Goal: Task Accomplishment & Management: Complete application form

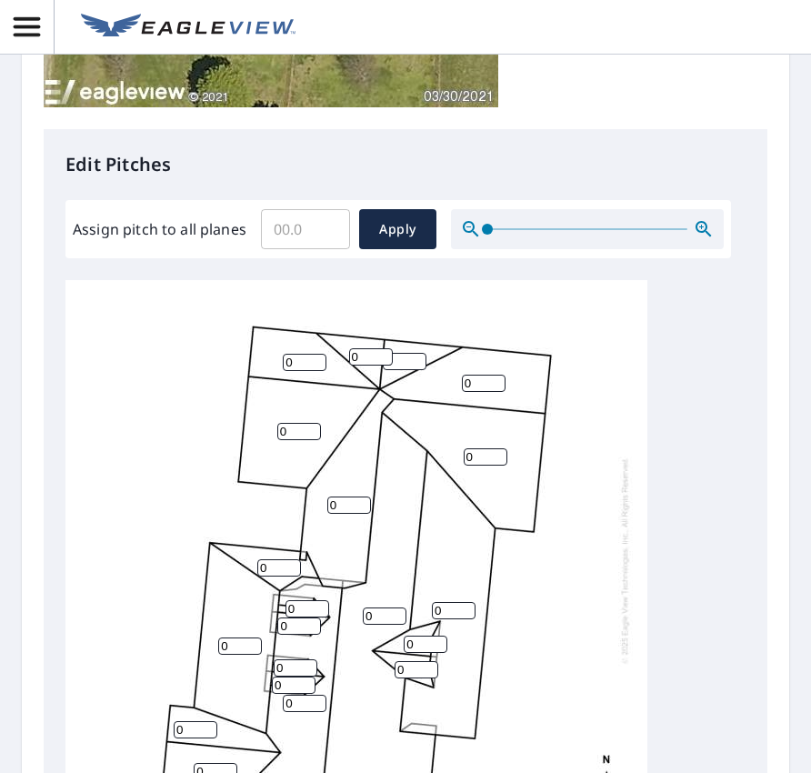
scroll to position [728, 0]
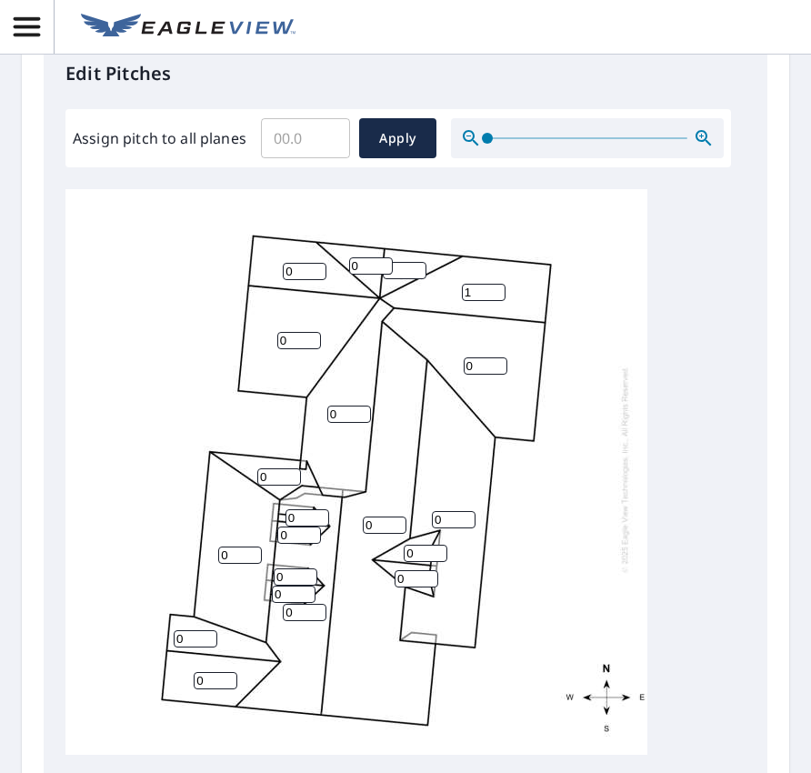
click at [494, 284] on input "1" at bounding box center [484, 292] width 44 height 17
click at [494, 284] on input "2" at bounding box center [484, 292] width 44 height 17
click at [494, 284] on input "3" at bounding box center [484, 292] width 44 height 17
click at [494, 284] on input "4" at bounding box center [484, 292] width 44 height 17
click at [494, 284] on input "5" at bounding box center [484, 292] width 44 height 17
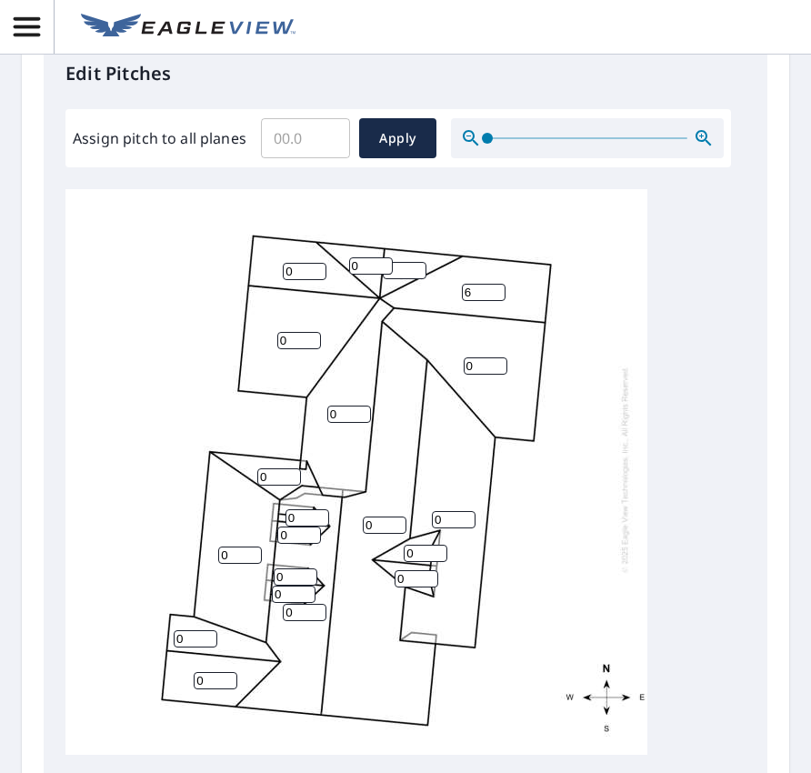
click at [494, 284] on input "6" at bounding box center [484, 292] width 44 height 17
click at [494, 284] on input "7" at bounding box center [484, 292] width 44 height 17
click at [494, 284] on input "8" at bounding box center [484, 292] width 44 height 17
click at [494, 284] on input "9" at bounding box center [484, 292] width 44 height 17
type input "10"
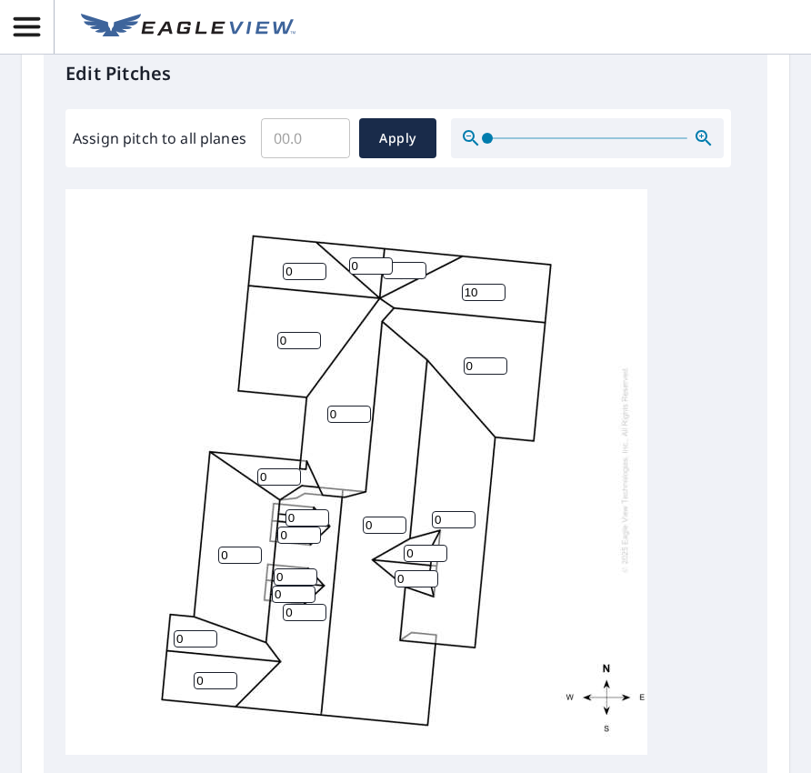
click at [494, 284] on input "10" at bounding box center [484, 292] width 44 height 17
click at [418, 262] on input "1" at bounding box center [405, 270] width 44 height 17
click at [418, 262] on input "2" at bounding box center [405, 270] width 44 height 17
click at [418, 262] on input "3" at bounding box center [405, 270] width 44 height 17
click at [418, 262] on input "4" at bounding box center [405, 270] width 44 height 17
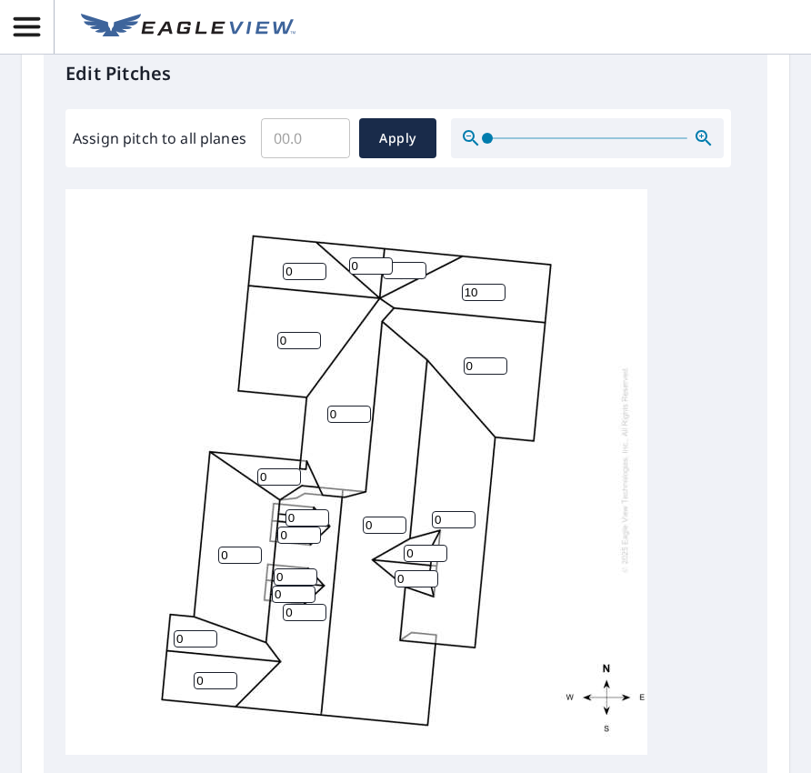
click at [418, 262] on input "5" at bounding box center [405, 270] width 44 height 17
click at [418, 262] on input "6" at bounding box center [405, 270] width 44 height 17
click at [418, 262] on input "7" at bounding box center [405, 270] width 44 height 17
click at [418, 262] on input "8" at bounding box center [405, 270] width 44 height 17
click at [418, 262] on input "9" at bounding box center [405, 270] width 44 height 17
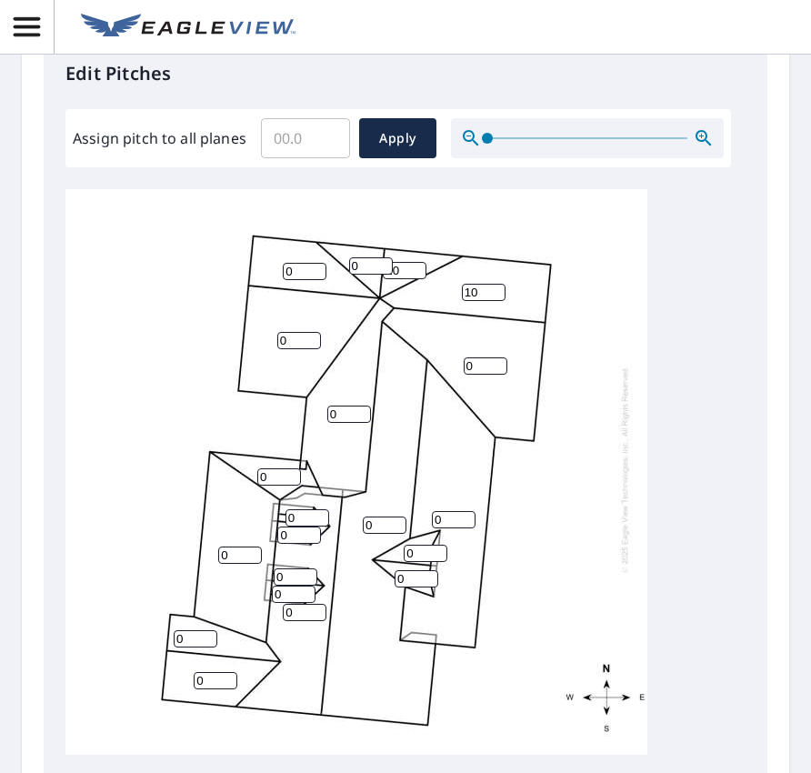
type input "10"
click at [418, 262] on input "10" at bounding box center [405, 270] width 44 height 17
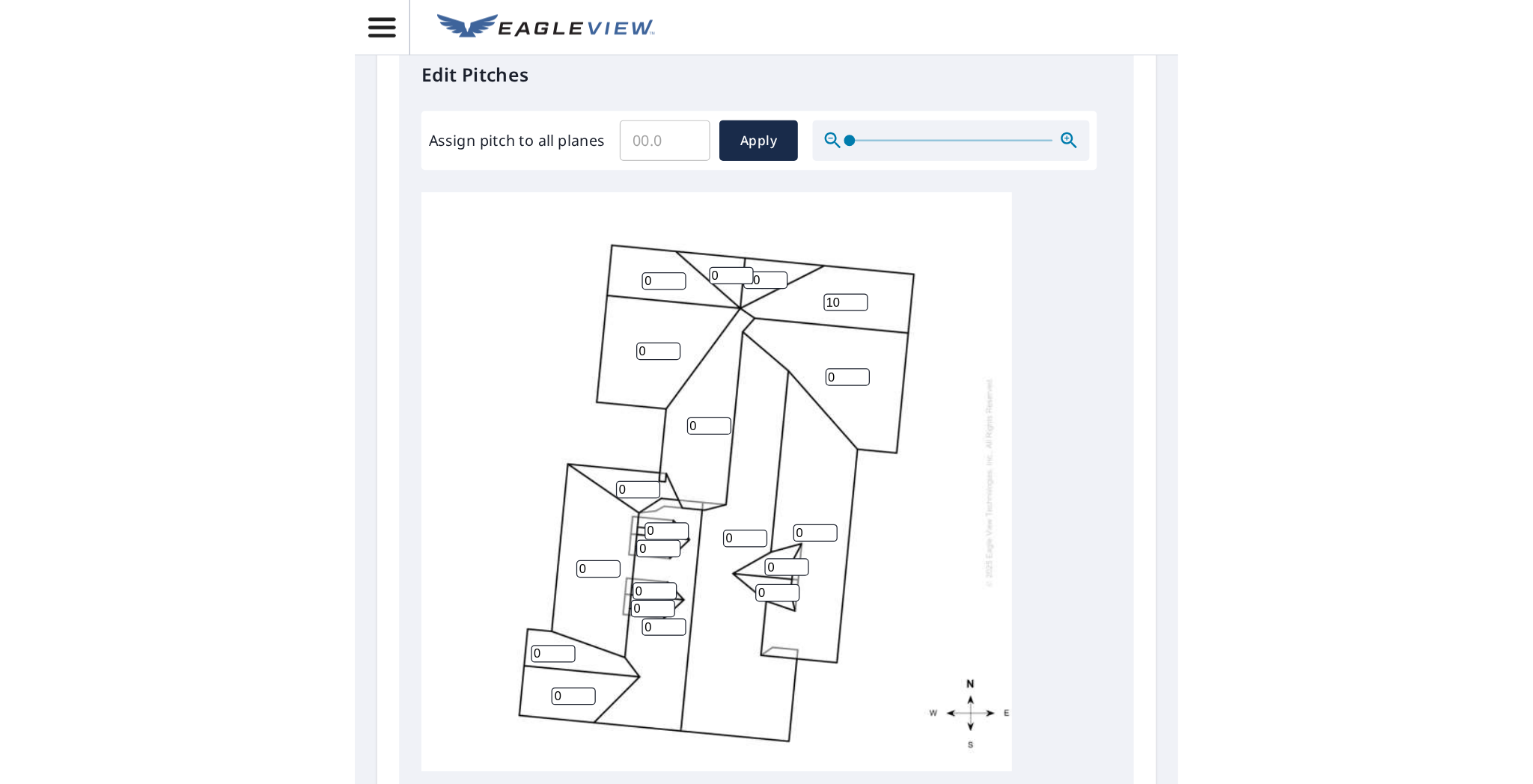
scroll to position [400, 0]
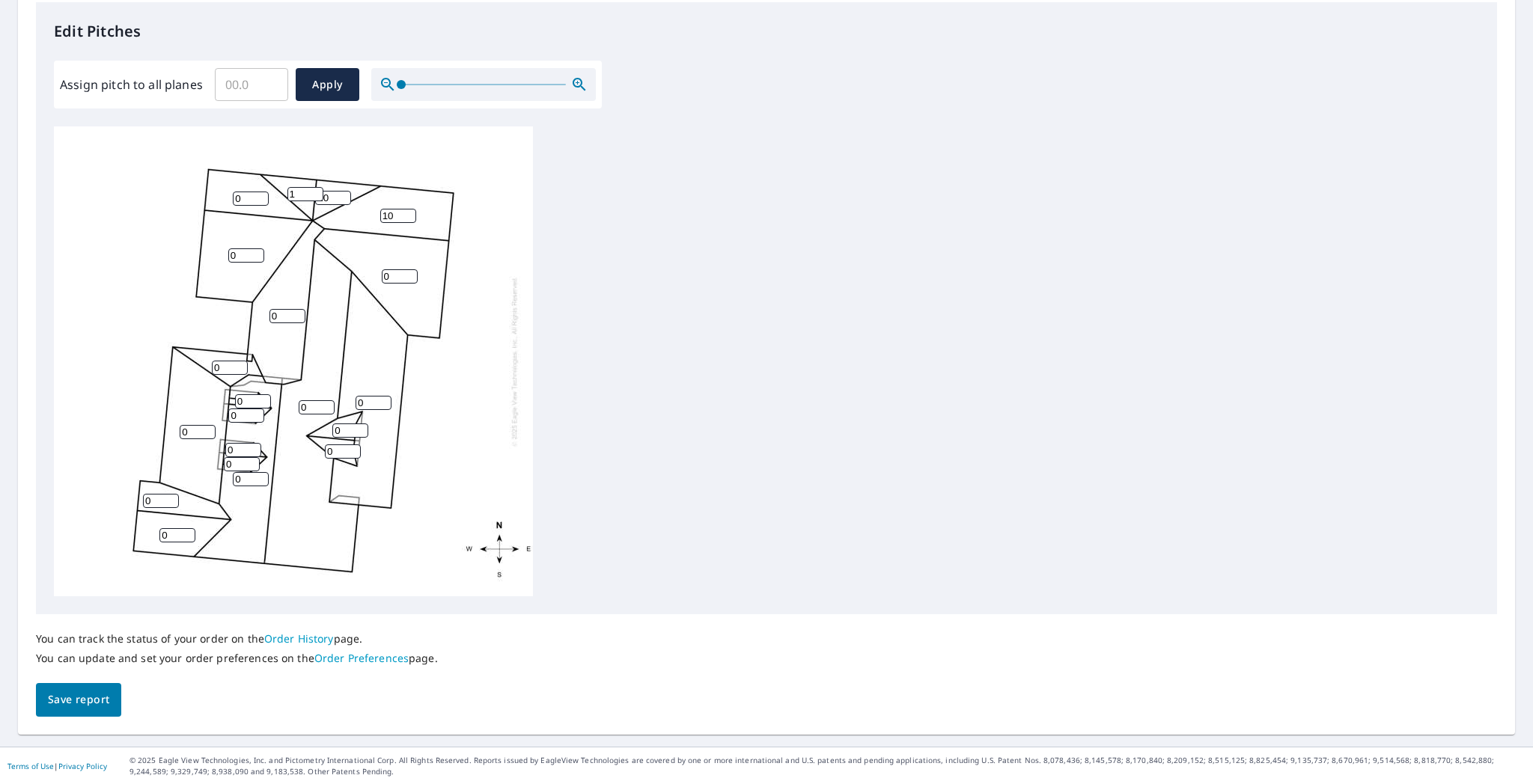
click at [316, 192] on input "1" at bounding box center [305, 193] width 36 height 14
click at [316, 192] on input "2" at bounding box center [305, 193] width 36 height 14
click at [316, 192] on input "3" at bounding box center [305, 193] width 36 height 14
click at [316, 192] on input "4" at bounding box center [305, 193] width 36 height 14
click at [316, 192] on input "5" at bounding box center [305, 193] width 36 height 14
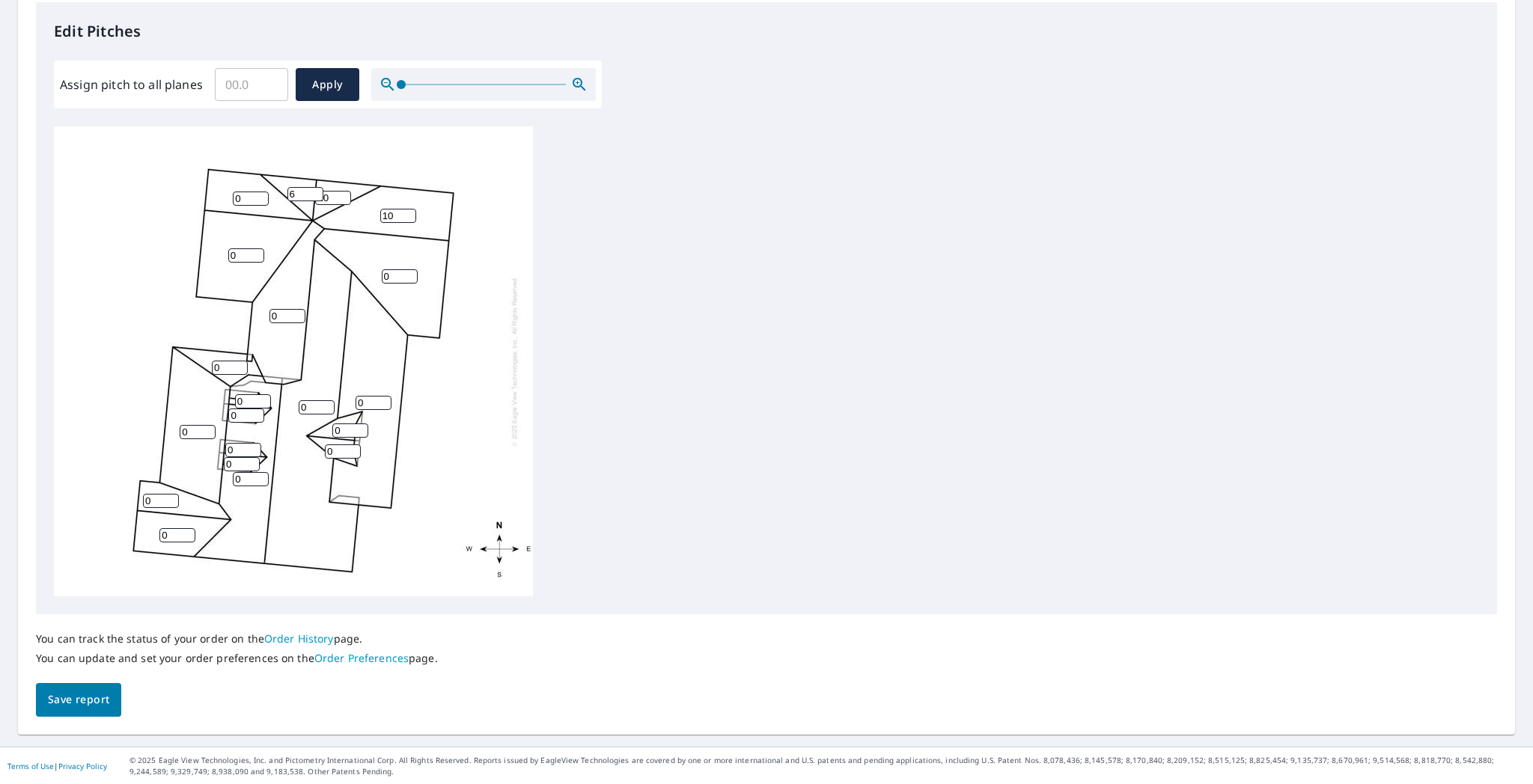
click at [316, 192] on input "6" at bounding box center [305, 193] width 36 height 14
click at [316, 192] on input "7" at bounding box center [305, 193] width 36 height 14
click at [316, 192] on input "8" at bounding box center [305, 193] width 36 height 14
click at [316, 192] on input "9" at bounding box center [305, 193] width 36 height 14
type input "10"
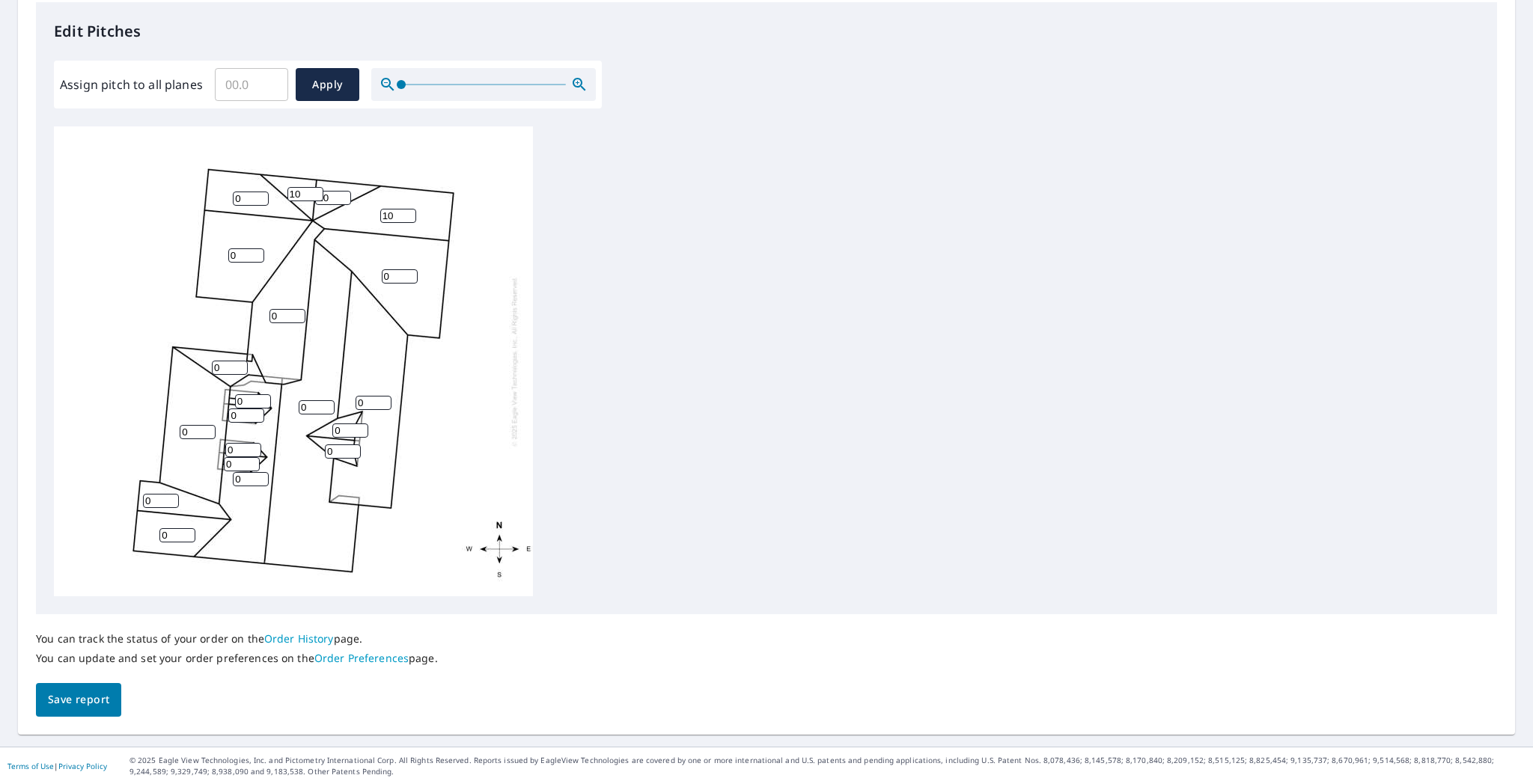
click at [316, 192] on input "10" at bounding box center [305, 193] width 36 height 14
click at [261, 195] on input "1" at bounding box center [251, 198] width 36 height 14
click at [261, 195] on input "2" at bounding box center [251, 198] width 36 height 14
click at [261, 195] on input "3" at bounding box center [251, 198] width 36 height 14
click at [261, 195] on input "4" at bounding box center [251, 198] width 36 height 14
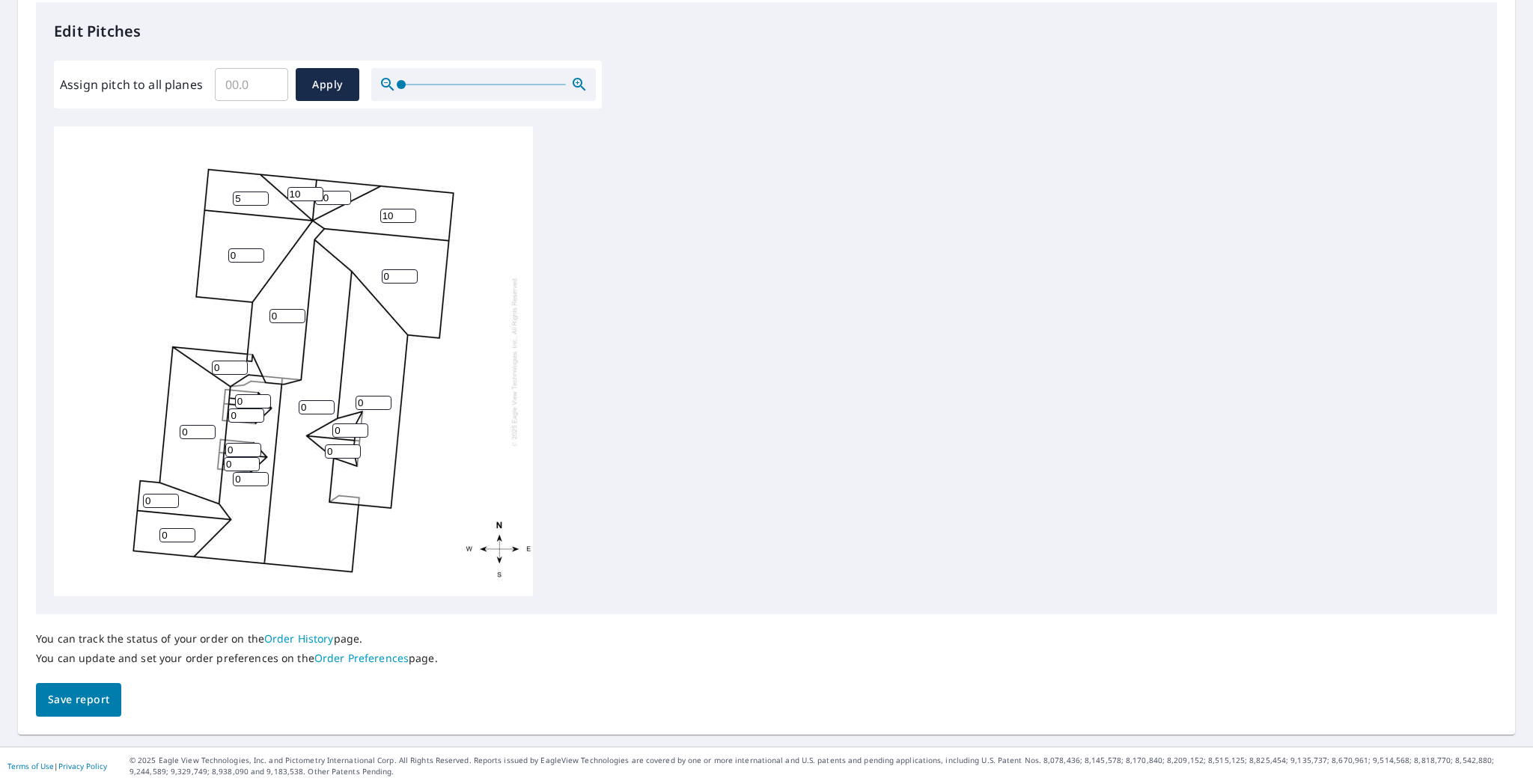
click at [261, 195] on input "5" at bounding box center [251, 198] width 36 height 14
click at [261, 195] on input "6" at bounding box center [251, 198] width 36 height 14
click at [261, 195] on input "7" at bounding box center [251, 198] width 36 height 14
click at [261, 195] on input "8" at bounding box center [251, 198] width 36 height 14
click at [261, 195] on input "9" at bounding box center [251, 198] width 36 height 14
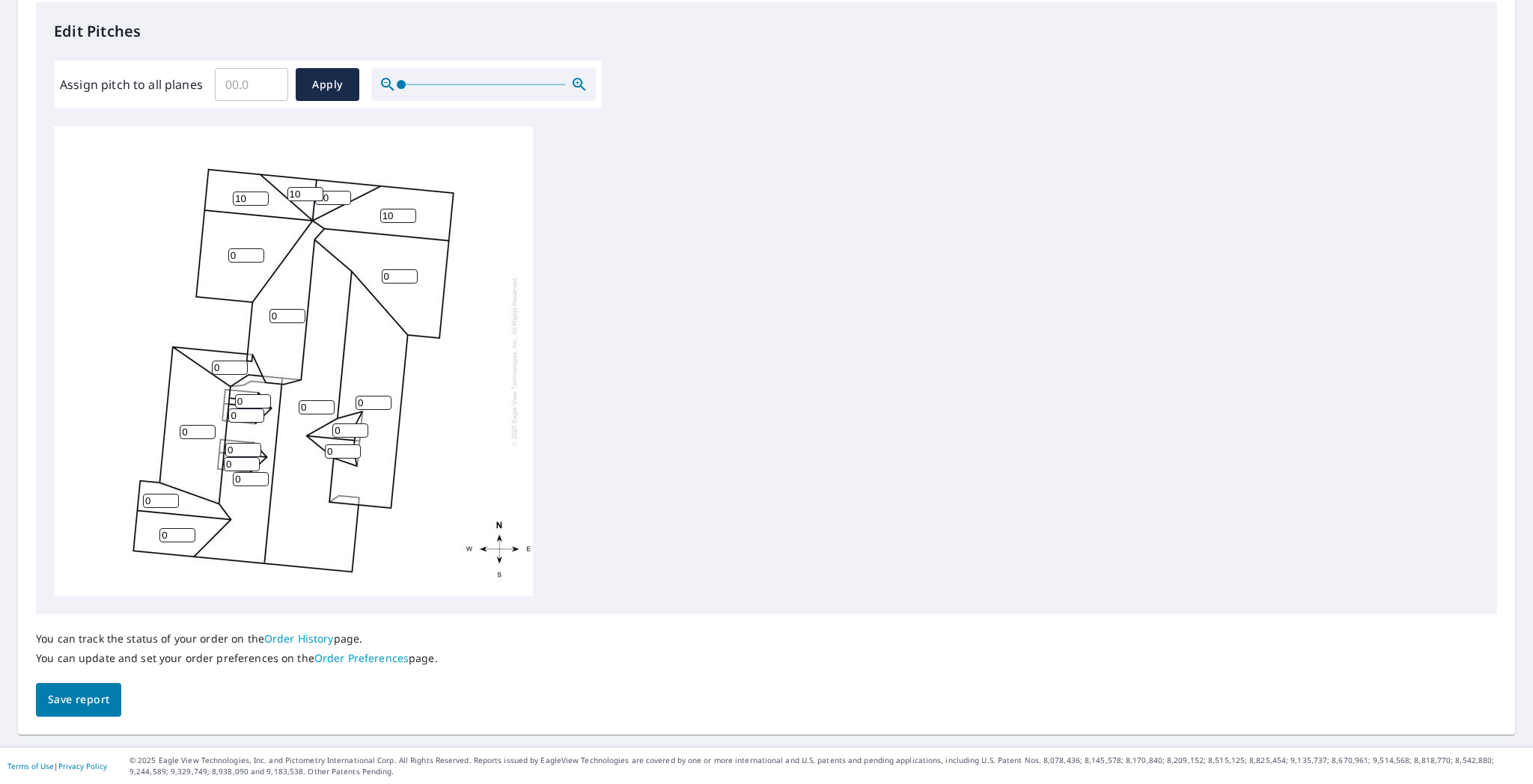
type input "10"
click at [261, 195] on input "10" at bounding box center [251, 198] width 36 height 14
click at [255, 253] on input "1" at bounding box center [246, 255] width 36 height 14
click at [255, 253] on input "2" at bounding box center [246, 255] width 36 height 14
click at [255, 253] on input "3" at bounding box center [246, 255] width 36 height 14
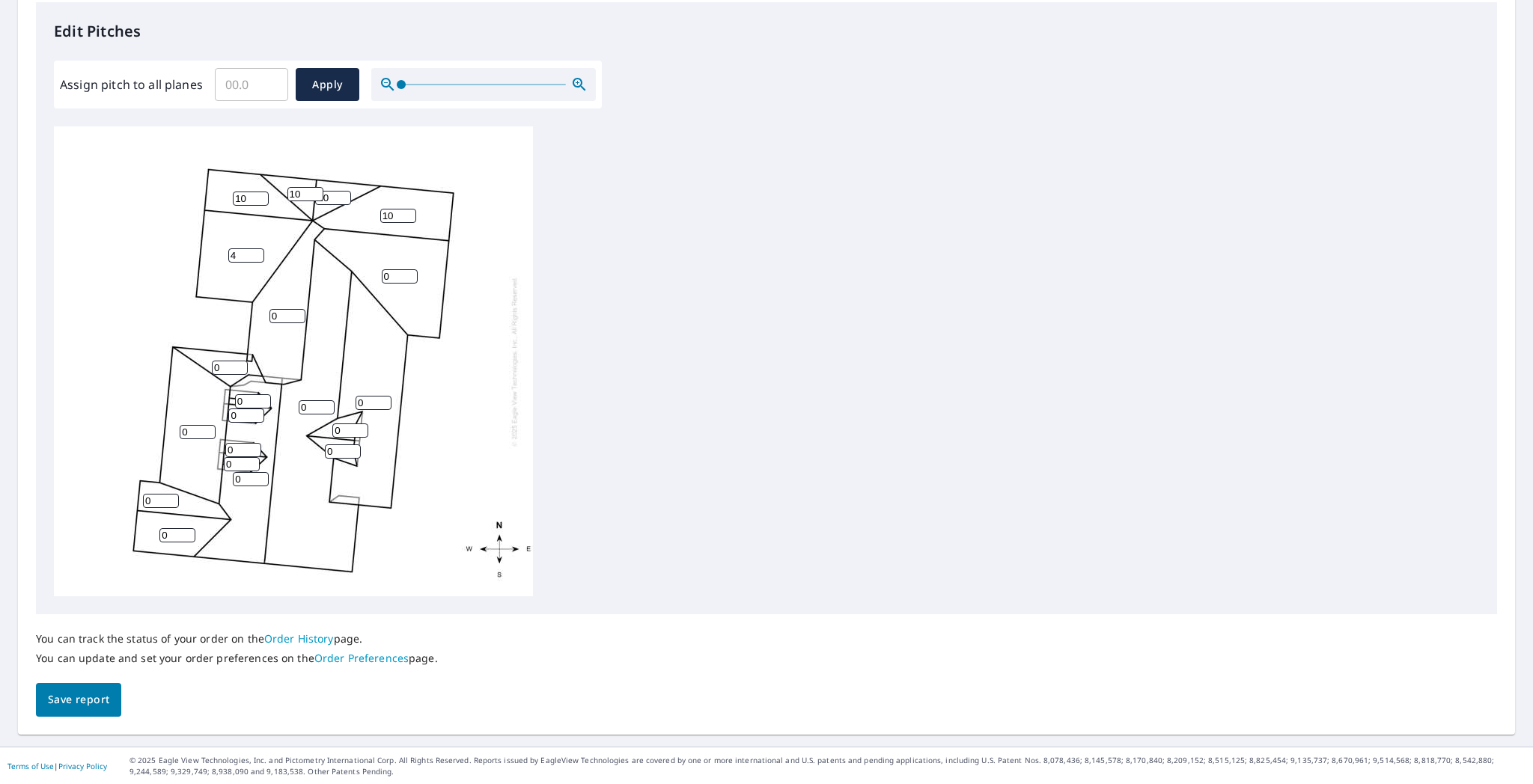
click at [255, 253] on input "4" at bounding box center [246, 255] width 36 height 14
click at [255, 253] on input "5" at bounding box center [246, 255] width 36 height 14
click at [255, 253] on input "6" at bounding box center [246, 255] width 36 height 14
click at [255, 253] on input "7" at bounding box center [246, 255] width 36 height 14
click at [255, 253] on input "8" at bounding box center [246, 255] width 36 height 14
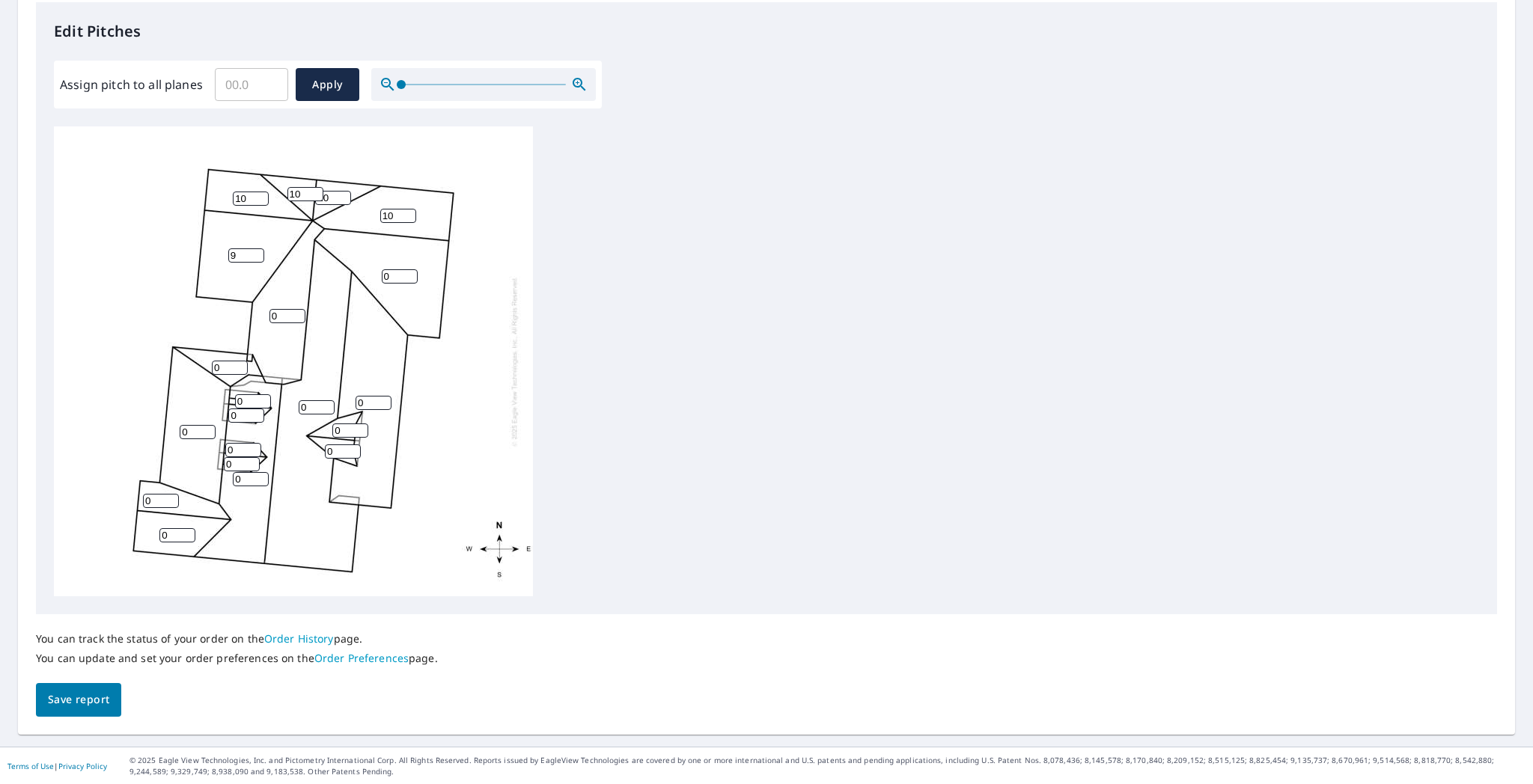
click at [255, 253] on input "9" at bounding box center [246, 255] width 36 height 14
type input "10"
click at [255, 253] on input "10" at bounding box center [246, 255] width 36 height 14
click at [409, 272] on input "1" at bounding box center [400, 276] width 36 height 14
click at [409, 272] on input "2" at bounding box center [400, 276] width 36 height 14
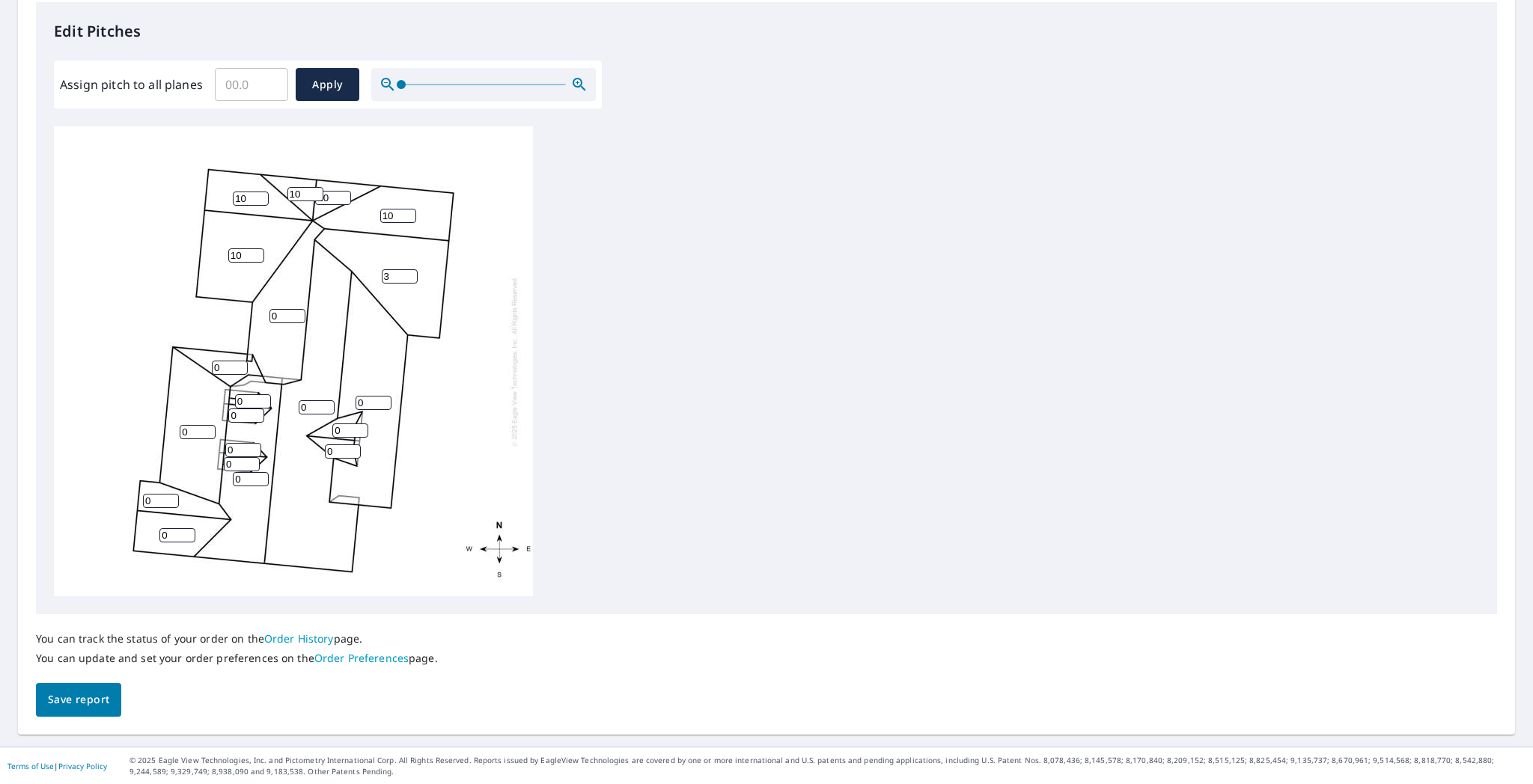
click at [409, 272] on input "3" at bounding box center [400, 276] width 36 height 14
click at [409, 272] on input "4" at bounding box center [400, 276] width 36 height 14
click at [409, 272] on input "5" at bounding box center [400, 276] width 36 height 14
click at [409, 272] on input "6" at bounding box center [400, 276] width 36 height 14
click at [409, 272] on input "7" at bounding box center [400, 276] width 36 height 14
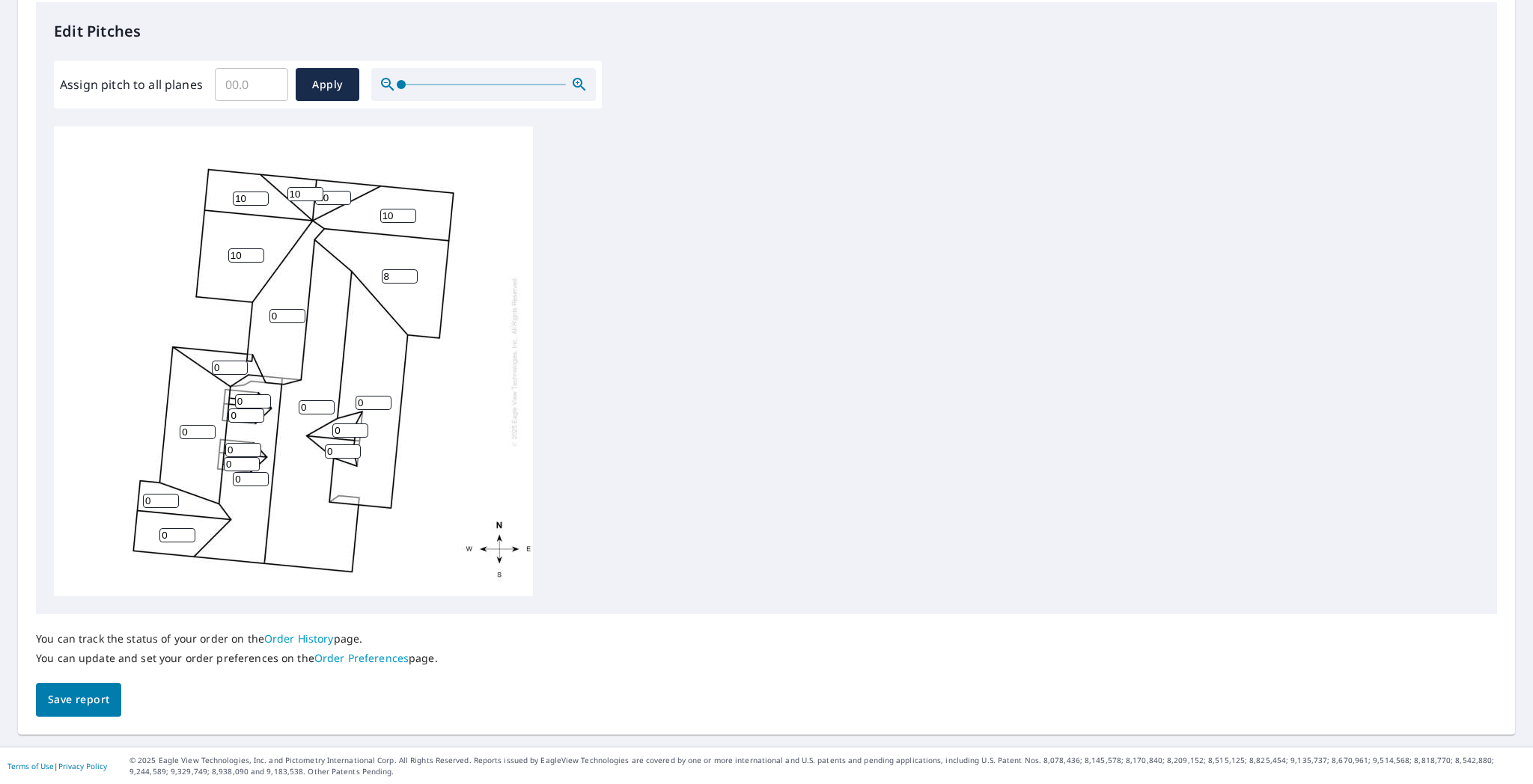
click at [409, 272] on input "8" at bounding box center [400, 276] width 36 height 14
click at [409, 272] on input "9" at bounding box center [400, 276] width 36 height 14
type input "10"
click at [409, 272] on input "10" at bounding box center [400, 276] width 36 height 14
click at [298, 313] on input "1" at bounding box center [288, 316] width 36 height 14
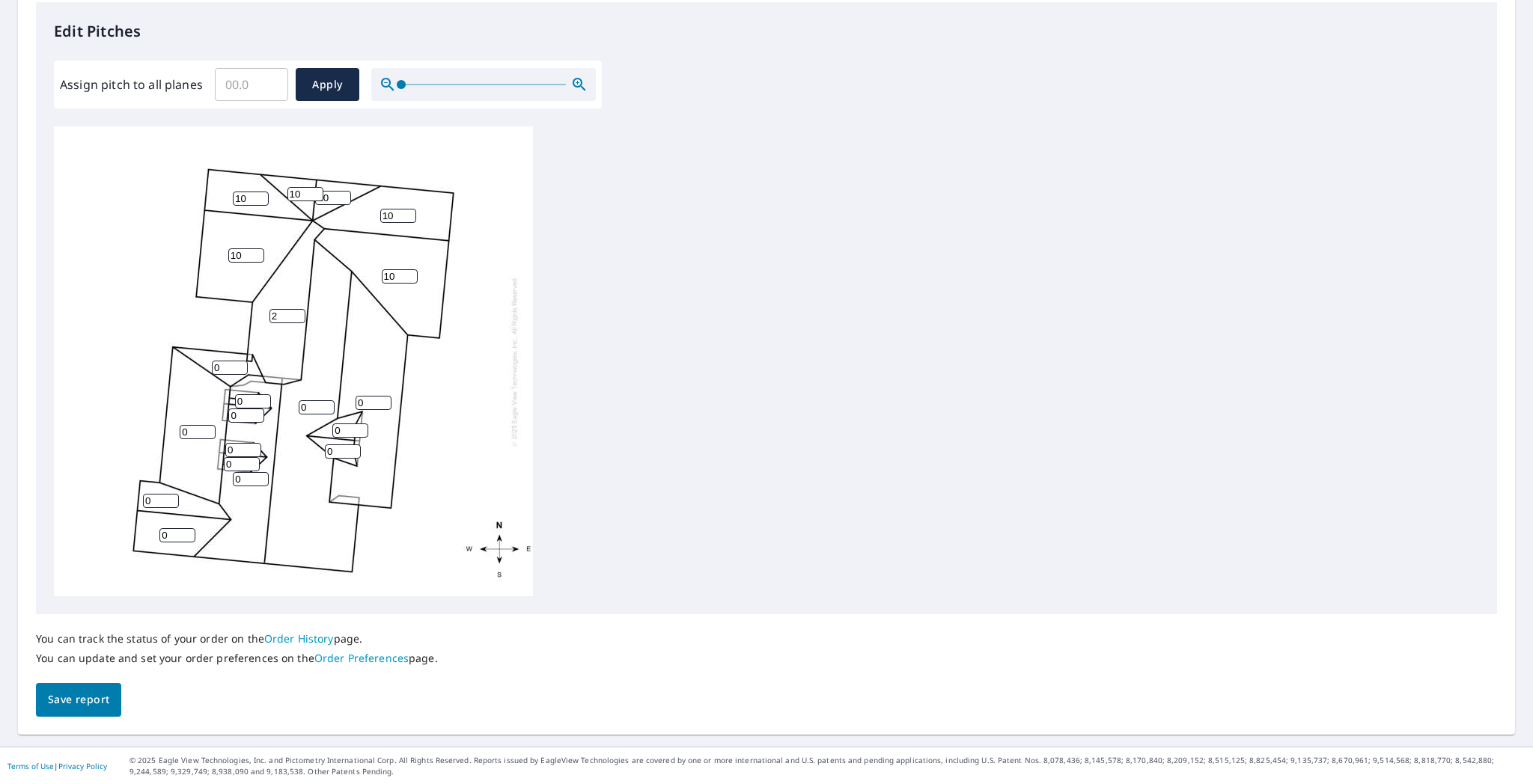
click at [298, 313] on input "2" at bounding box center [288, 316] width 36 height 14
click at [298, 313] on input "3" at bounding box center [288, 316] width 36 height 14
click at [298, 313] on input "4" at bounding box center [288, 316] width 36 height 14
click at [298, 313] on input "5" at bounding box center [288, 316] width 36 height 14
click at [298, 313] on input "6" at bounding box center [288, 316] width 36 height 14
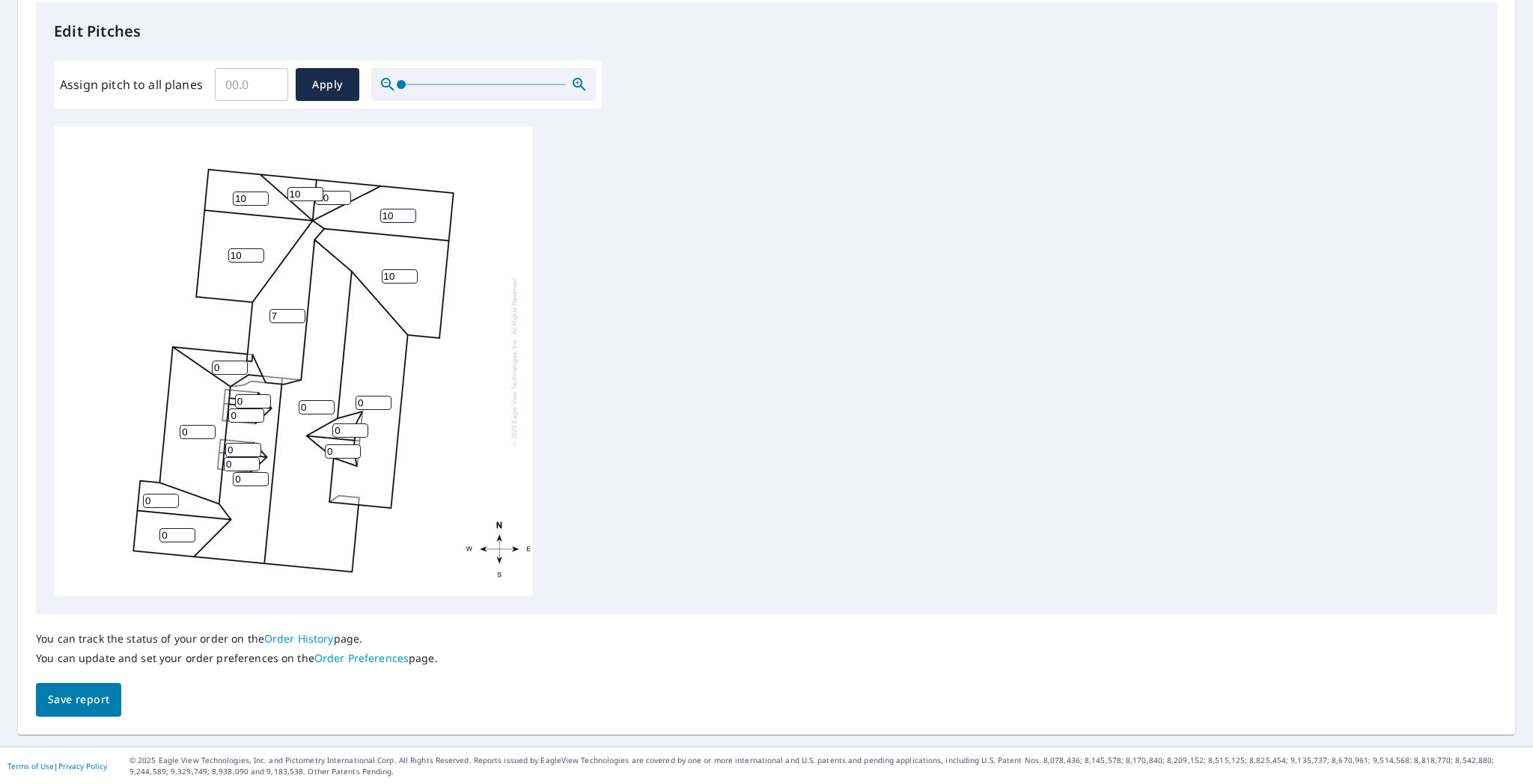
click at [298, 313] on input "7" at bounding box center [288, 316] width 36 height 14
click at [298, 313] on input "8" at bounding box center [288, 316] width 36 height 14
click at [298, 313] on input "9" at bounding box center [288, 316] width 36 height 14
type input "10"
click at [298, 313] on input "10" at bounding box center [288, 316] width 36 height 14
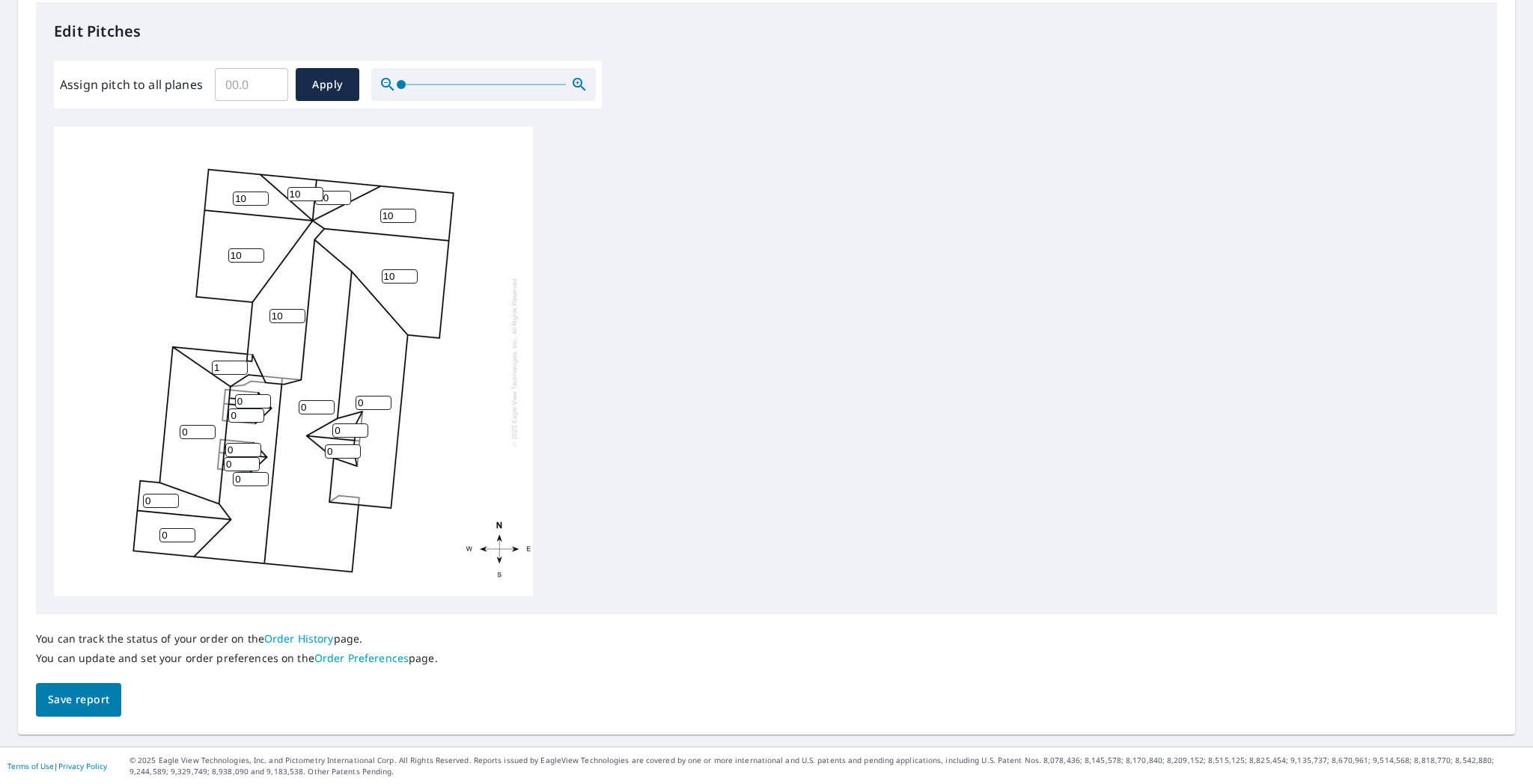
click at [239, 363] on input "1" at bounding box center [230, 367] width 36 height 14
click at [239, 363] on input "2" at bounding box center [230, 367] width 36 height 14
type input "3"
click at [238, 365] on input "3" at bounding box center [230, 367] width 36 height 14
click at [208, 429] on input "1" at bounding box center [197, 432] width 36 height 14
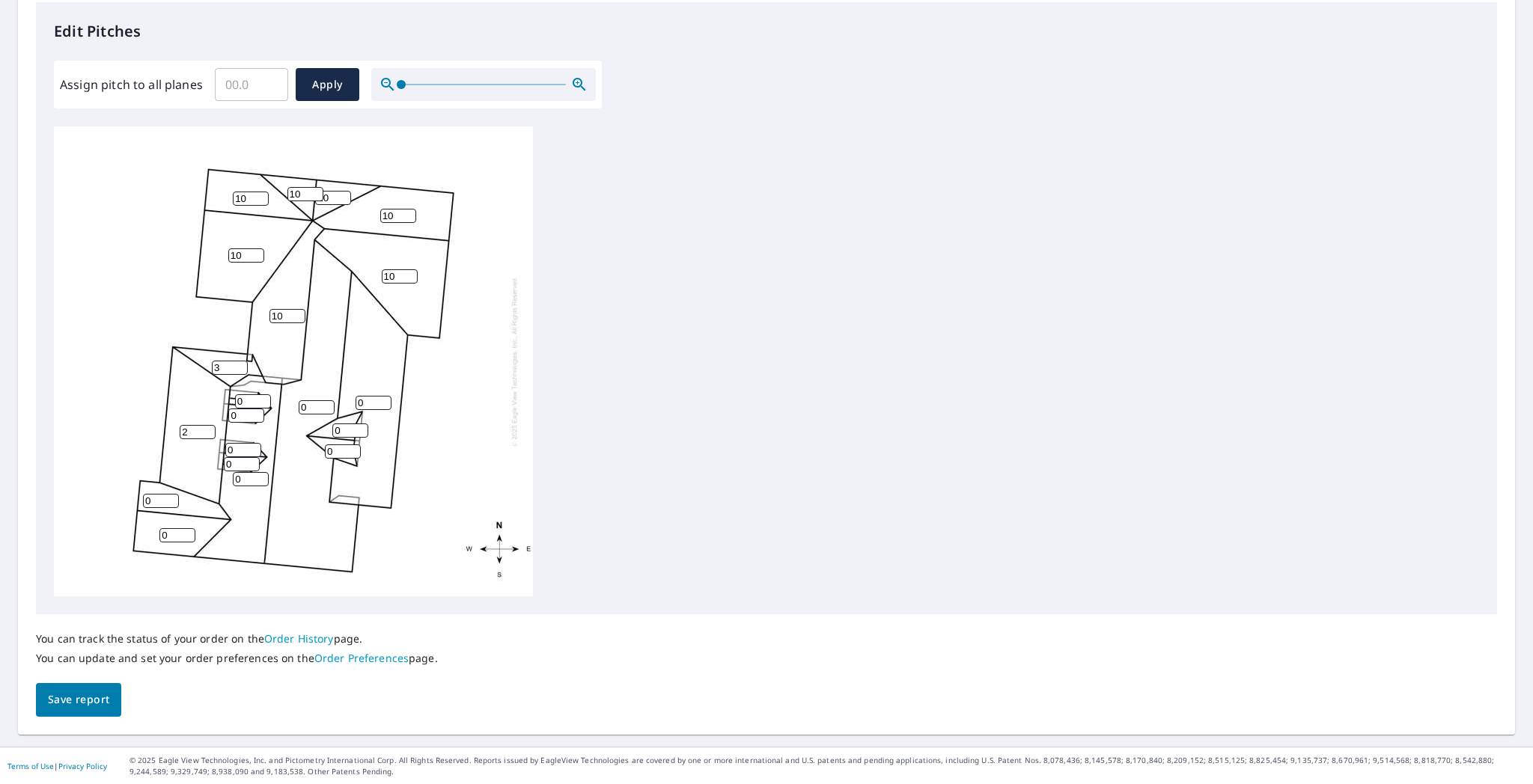
click at [208, 429] on input "2" at bounding box center [197, 432] width 36 height 14
type input "3"
click at [208, 429] on input "3" at bounding box center [197, 432] width 36 height 14
click at [262, 397] on input "1" at bounding box center [253, 401] width 36 height 14
click at [262, 397] on input "2" at bounding box center [253, 401] width 36 height 14
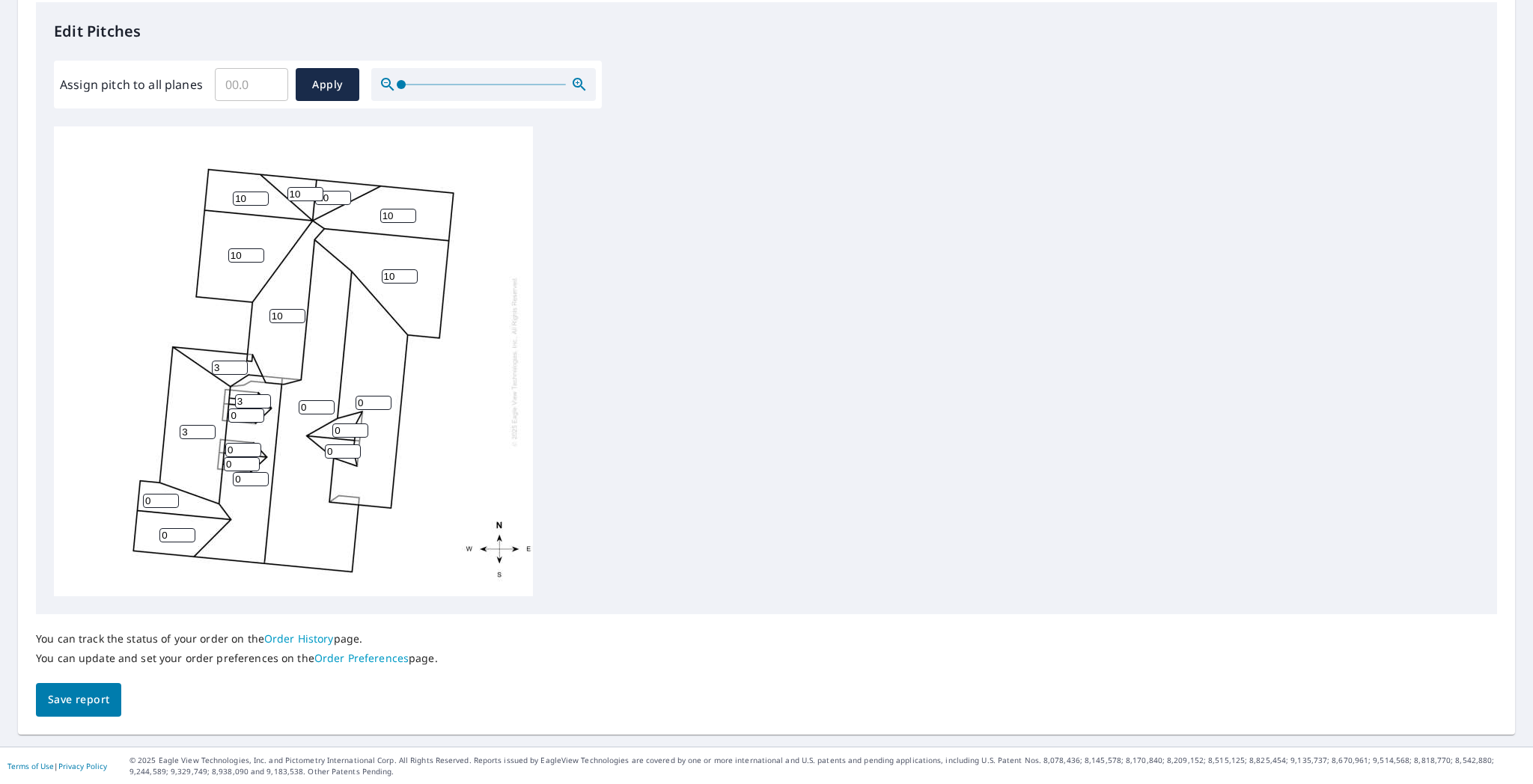
click at [262, 397] on input "3" at bounding box center [253, 401] width 36 height 14
click at [262, 397] on input "4" at bounding box center [253, 401] width 36 height 14
click at [262, 397] on input "5" at bounding box center [253, 401] width 36 height 14
click at [262, 397] on input "6" at bounding box center [253, 401] width 36 height 14
click at [262, 397] on input "7" at bounding box center [253, 401] width 36 height 14
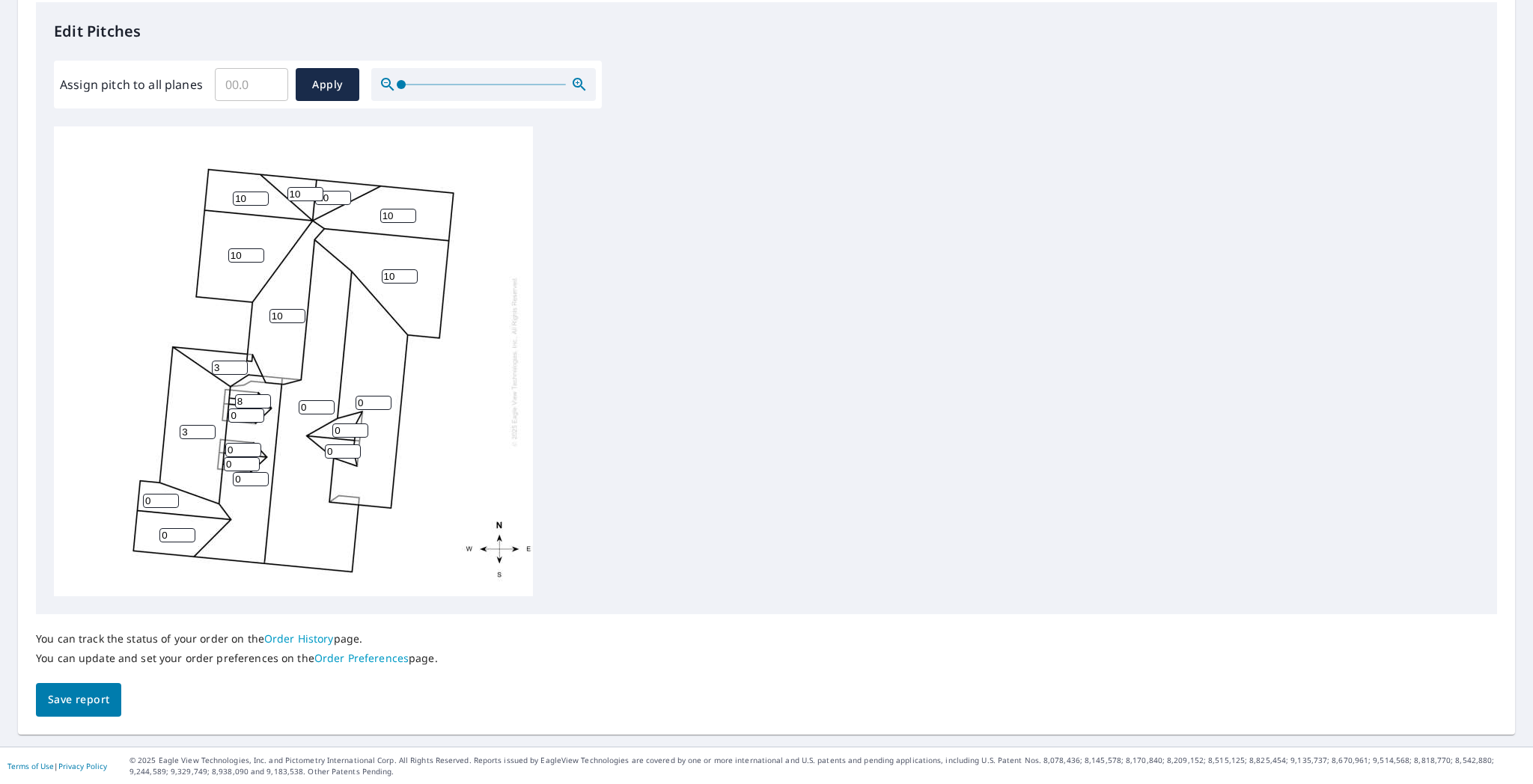
click at [262, 397] on input "8" at bounding box center [253, 401] width 36 height 14
click at [262, 397] on input "9" at bounding box center [253, 401] width 36 height 14
type input "10"
click at [262, 397] on input "10" at bounding box center [253, 401] width 36 height 14
click at [256, 415] on input "1" at bounding box center [246, 415] width 36 height 14
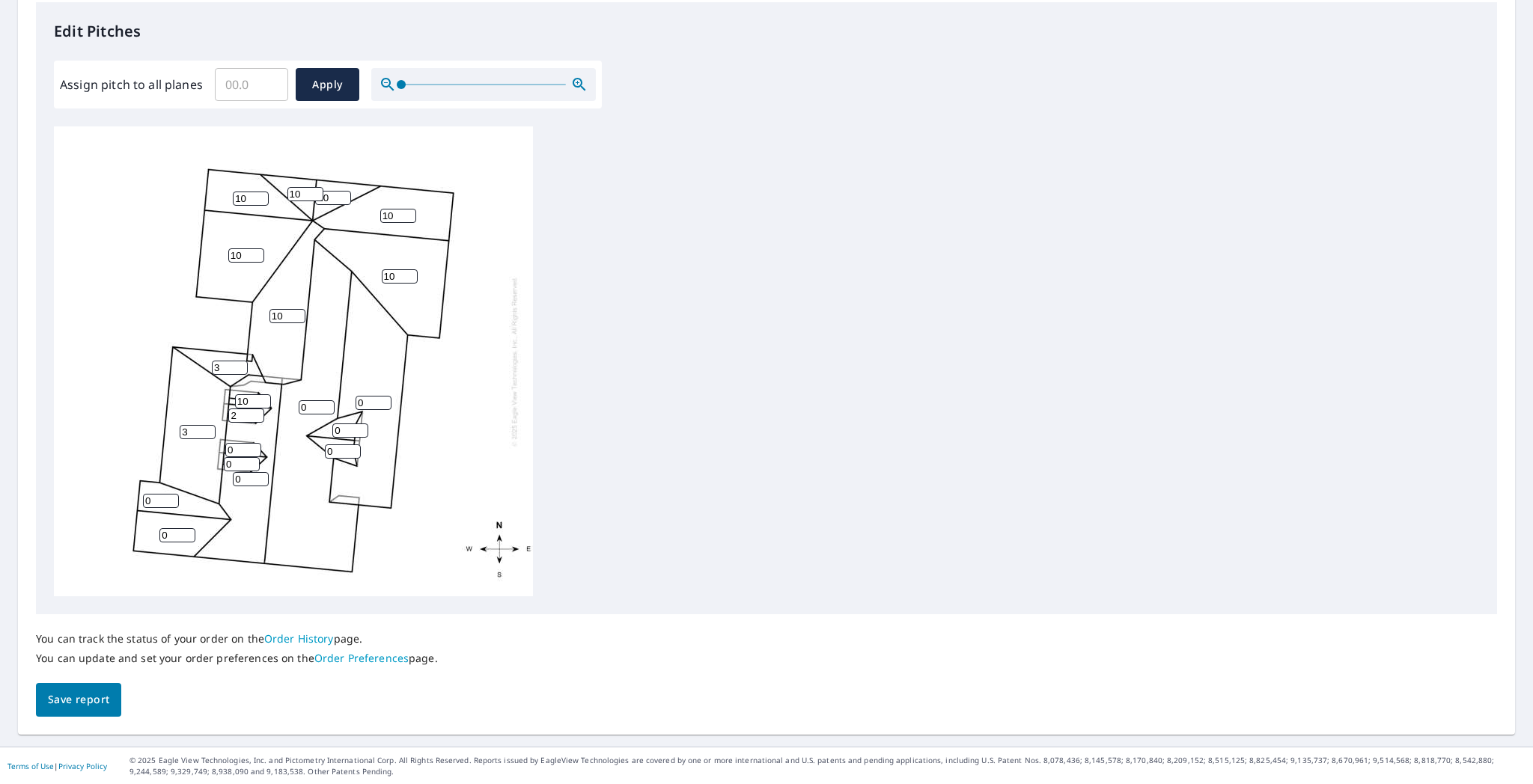
click at [254, 414] on input "2" at bounding box center [246, 415] width 36 height 14
click at [254, 414] on input "3" at bounding box center [246, 415] width 36 height 14
click at [254, 414] on input "4" at bounding box center [246, 415] width 36 height 14
click at [254, 414] on input "5" at bounding box center [246, 415] width 36 height 14
click at [254, 414] on input "6" at bounding box center [246, 415] width 36 height 14
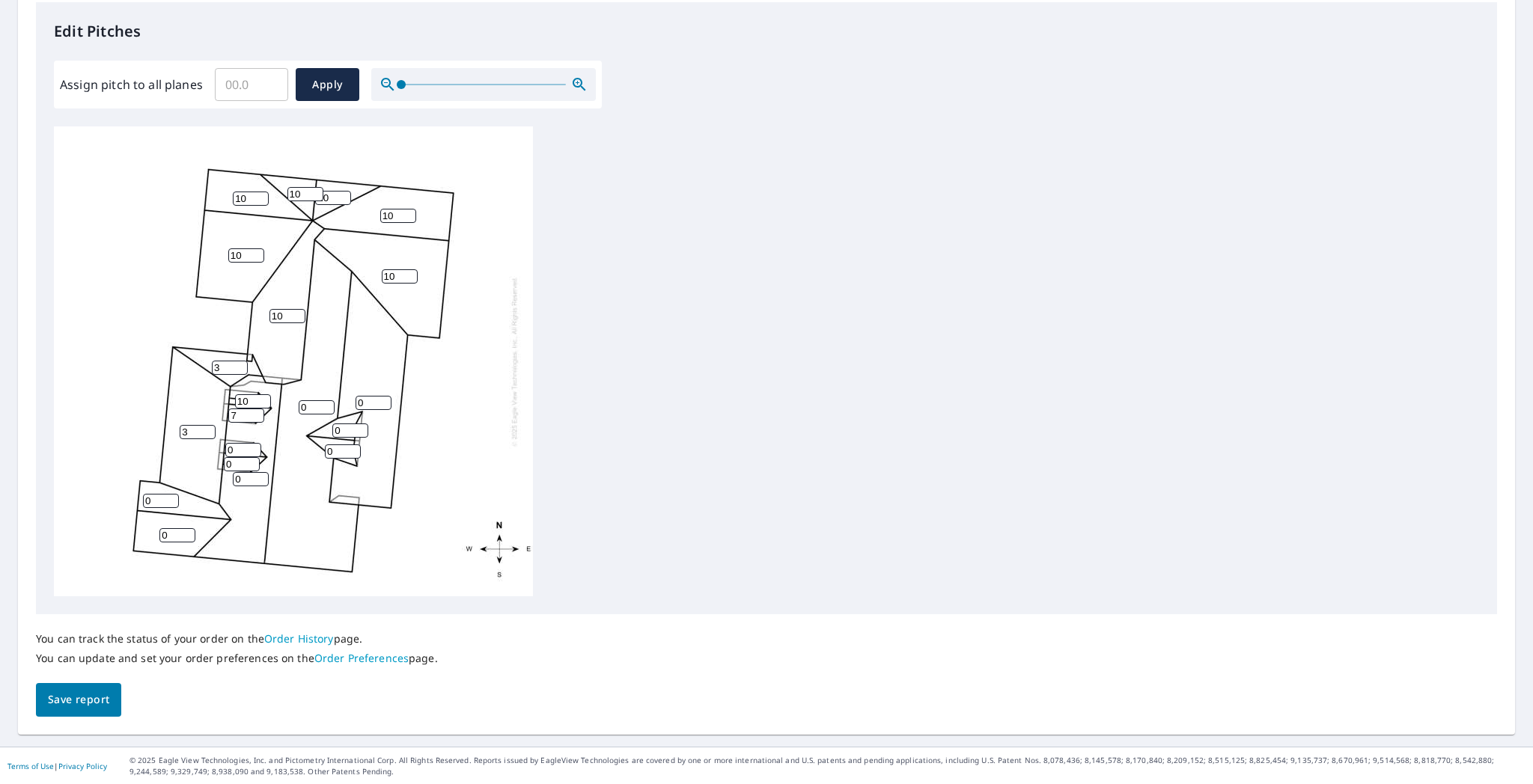
click at [254, 414] on input "7" at bounding box center [246, 415] width 36 height 14
click at [254, 414] on input "8" at bounding box center [246, 415] width 36 height 14
click at [254, 414] on input "9" at bounding box center [246, 415] width 36 height 14
type input "10"
click at [254, 414] on input "10" at bounding box center [246, 415] width 36 height 14
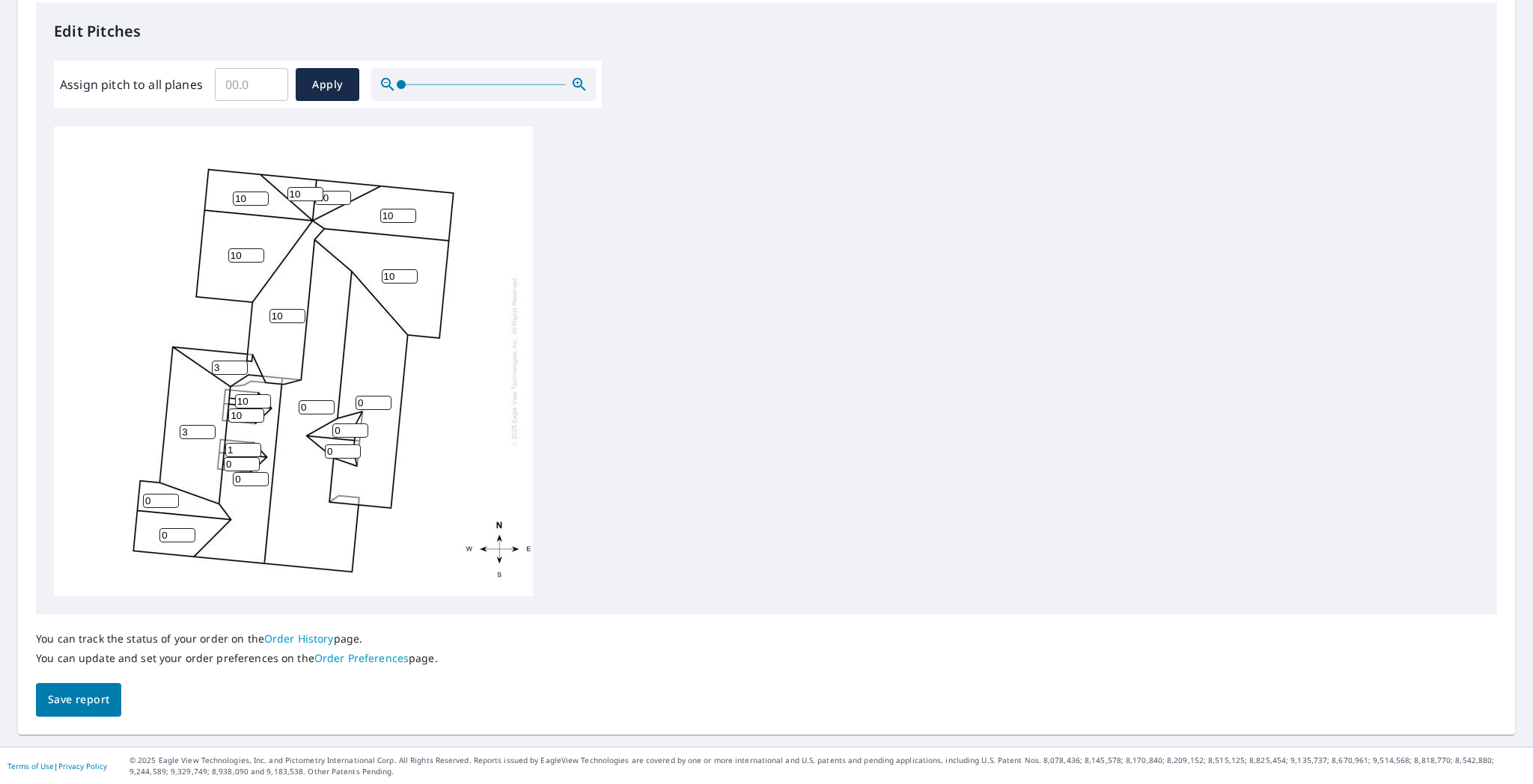
click at [253, 445] on input "1" at bounding box center [244, 450] width 36 height 14
click at [253, 445] on input "2" at bounding box center [244, 450] width 36 height 14
click at [253, 445] on input "3" at bounding box center [244, 450] width 36 height 14
click at [253, 445] on input "4" at bounding box center [244, 450] width 36 height 14
click at [253, 445] on input "5" at bounding box center [244, 450] width 36 height 14
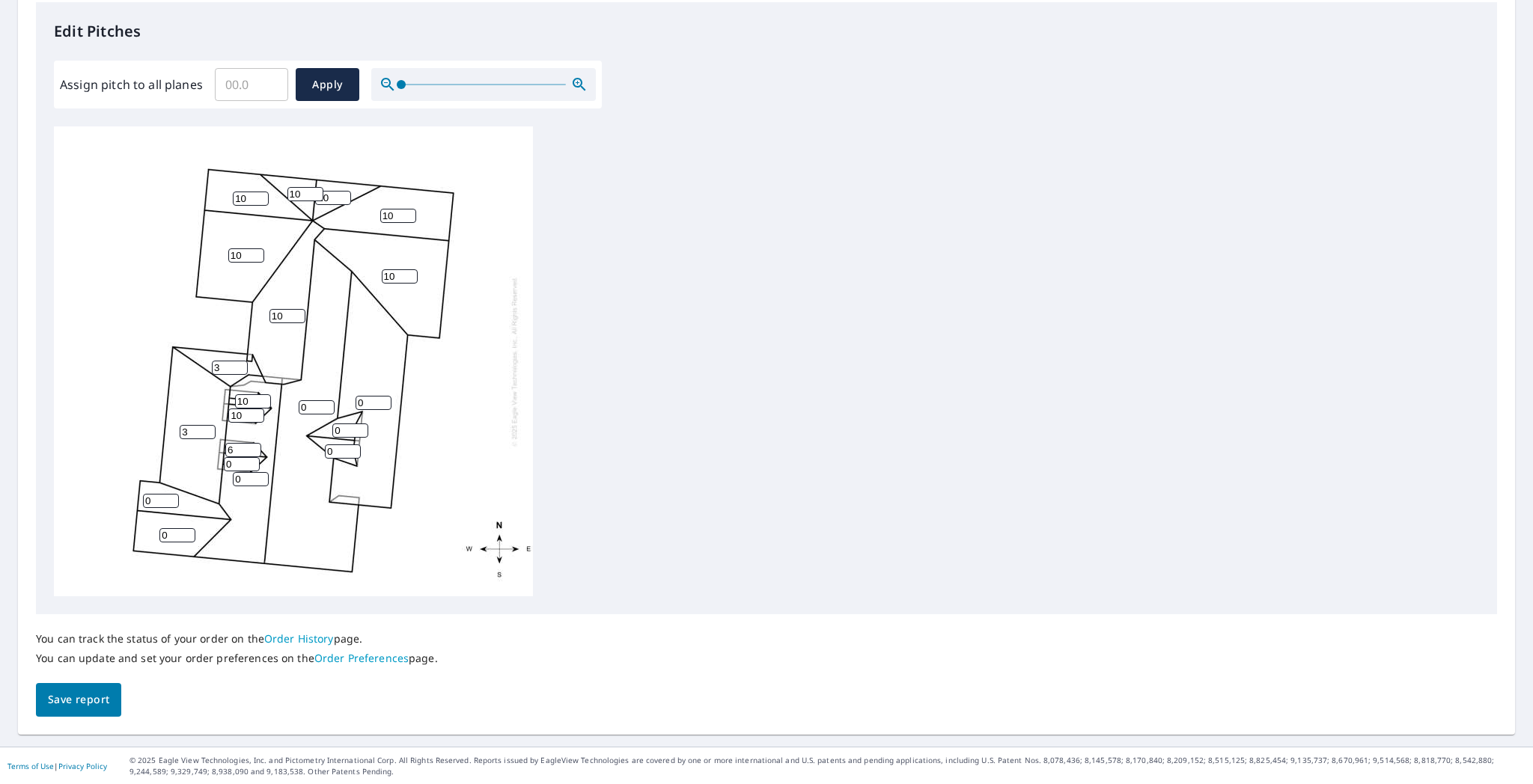
click at [253, 445] on input "6" at bounding box center [244, 450] width 36 height 14
click at [253, 445] on input "7" at bounding box center [244, 450] width 36 height 14
click at [253, 445] on input "8" at bounding box center [244, 450] width 36 height 14
click at [253, 445] on input "9" at bounding box center [244, 450] width 36 height 14
type input "10"
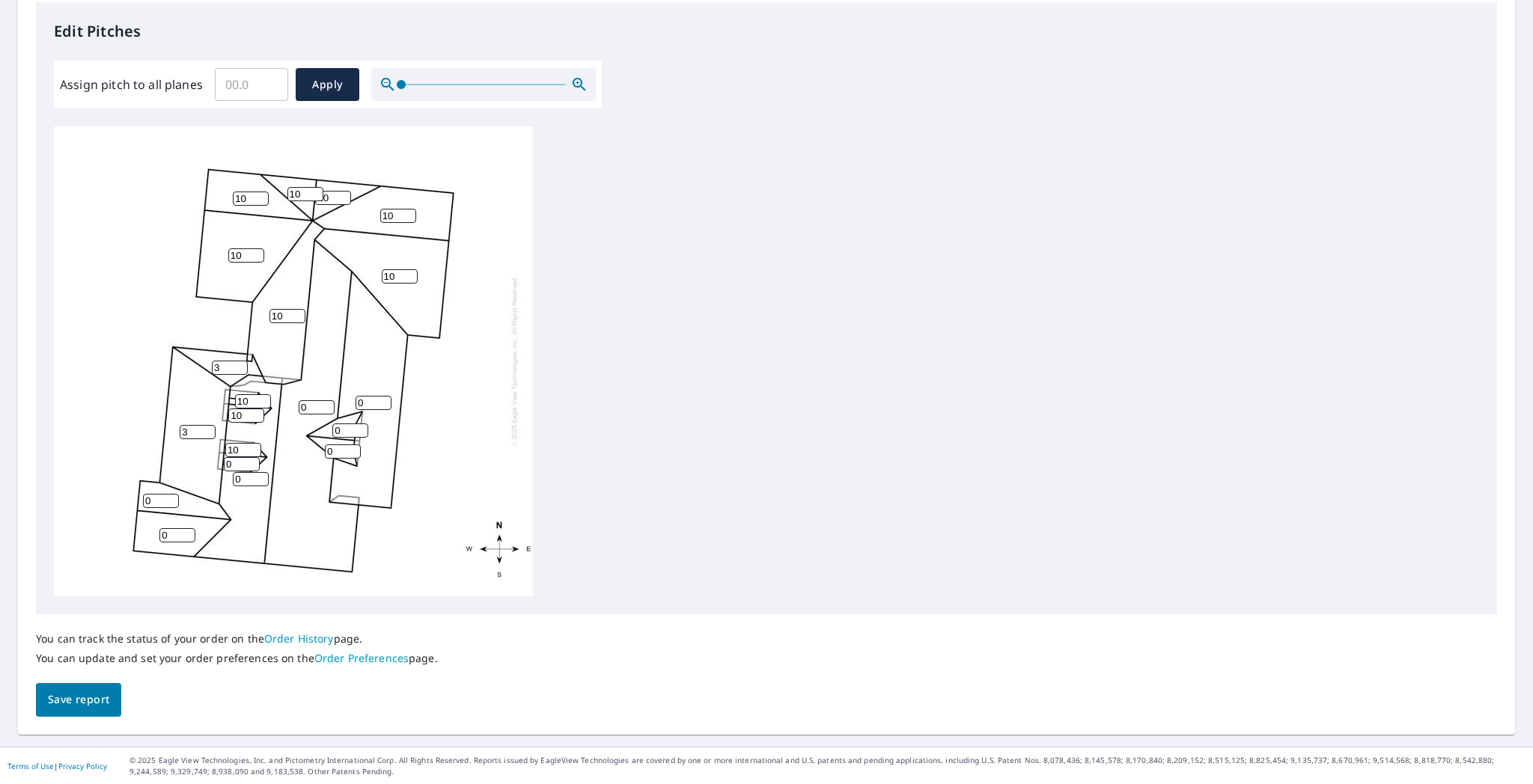
click at [253, 445] on input "10" at bounding box center [244, 450] width 36 height 14
click at [250, 462] on input "1" at bounding box center [242, 464] width 36 height 14
click at [250, 462] on input "2" at bounding box center [242, 464] width 36 height 14
click at [250, 462] on input "3" at bounding box center [242, 464] width 36 height 14
click at [250, 462] on input "4" at bounding box center [242, 464] width 36 height 14
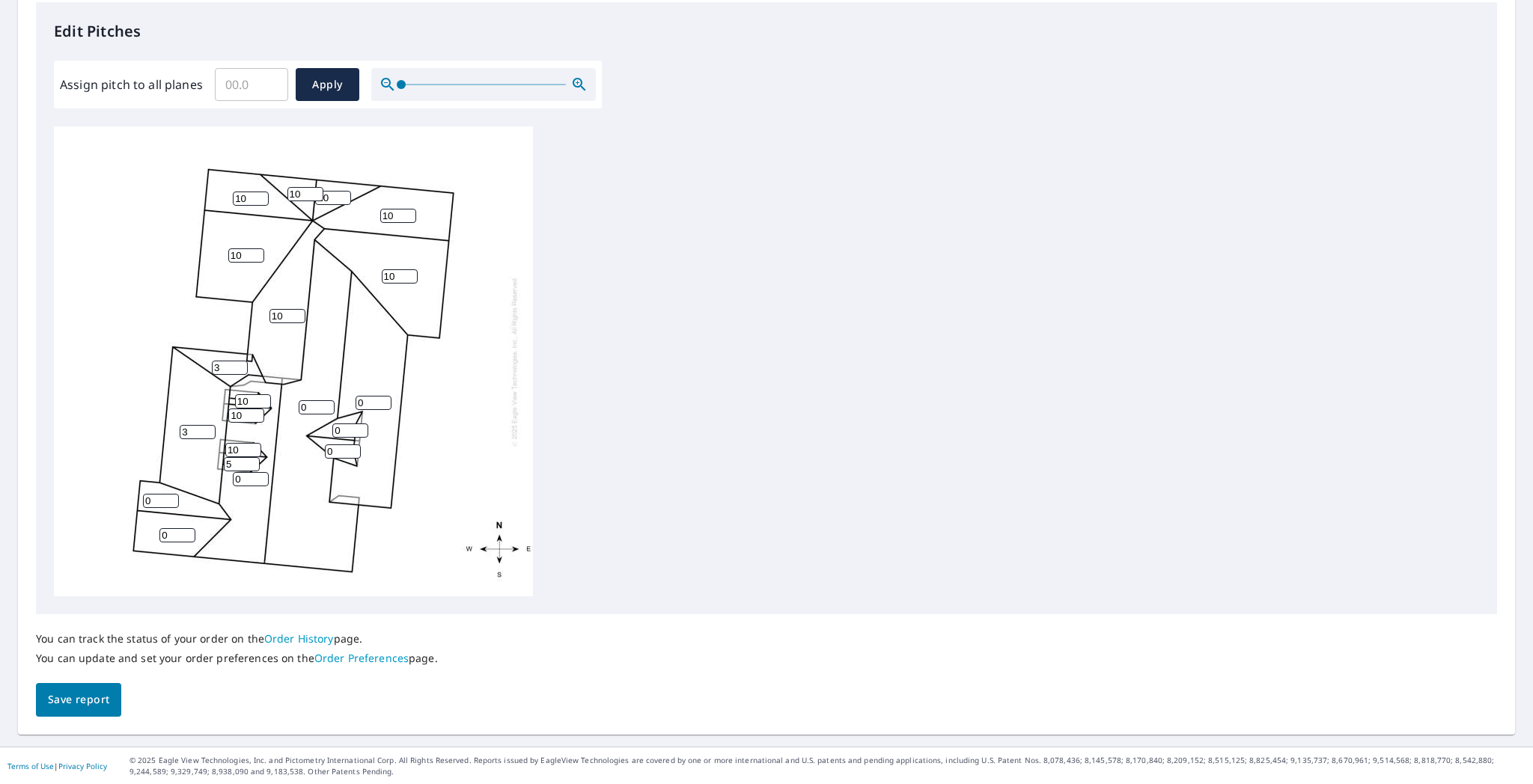
click at [250, 462] on input "5" at bounding box center [242, 464] width 36 height 14
click at [250, 462] on input "6" at bounding box center [242, 464] width 36 height 14
click at [250, 462] on input "7" at bounding box center [242, 464] width 36 height 14
click at [250, 462] on input "8" at bounding box center [242, 464] width 36 height 14
click at [250, 462] on input "9" at bounding box center [242, 464] width 36 height 14
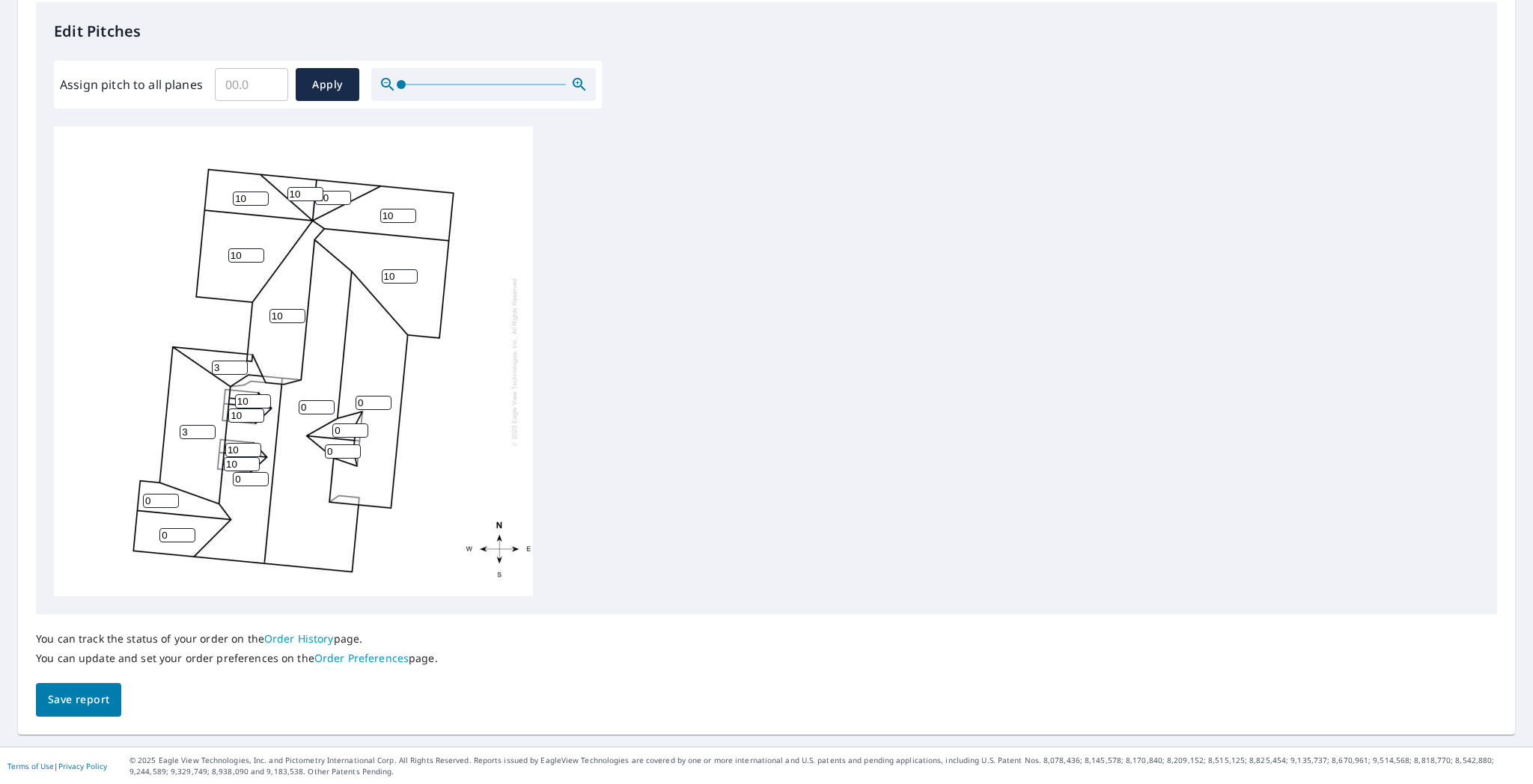
type input "10"
click at [250, 462] on input "10" at bounding box center [242, 464] width 36 height 14
click at [259, 476] on input "1" at bounding box center [251, 479] width 36 height 14
click at [259, 476] on input "2" at bounding box center [251, 479] width 36 height 14
click at [259, 476] on input "3" at bounding box center [251, 479] width 36 height 14
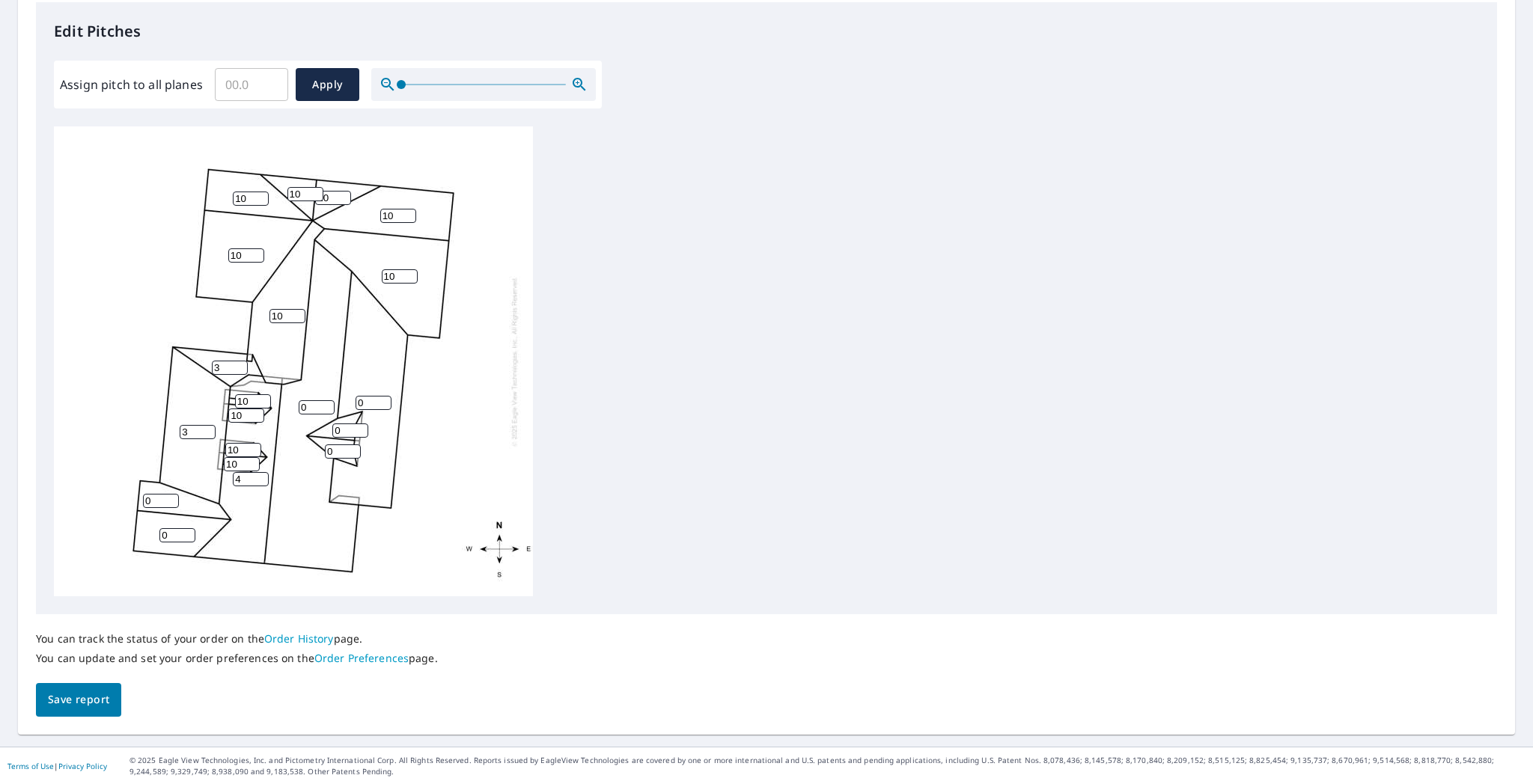
click at [259, 476] on input "4" at bounding box center [251, 479] width 36 height 14
click at [259, 476] on input "5" at bounding box center [251, 479] width 36 height 14
click at [259, 476] on input "6" at bounding box center [251, 479] width 36 height 14
click at [259, 476] on input "7" at bounding box center [251, 479] width 36 height 14
click at [259, 476] on input "8" at bounding box center [251, 479] width 36 height 14
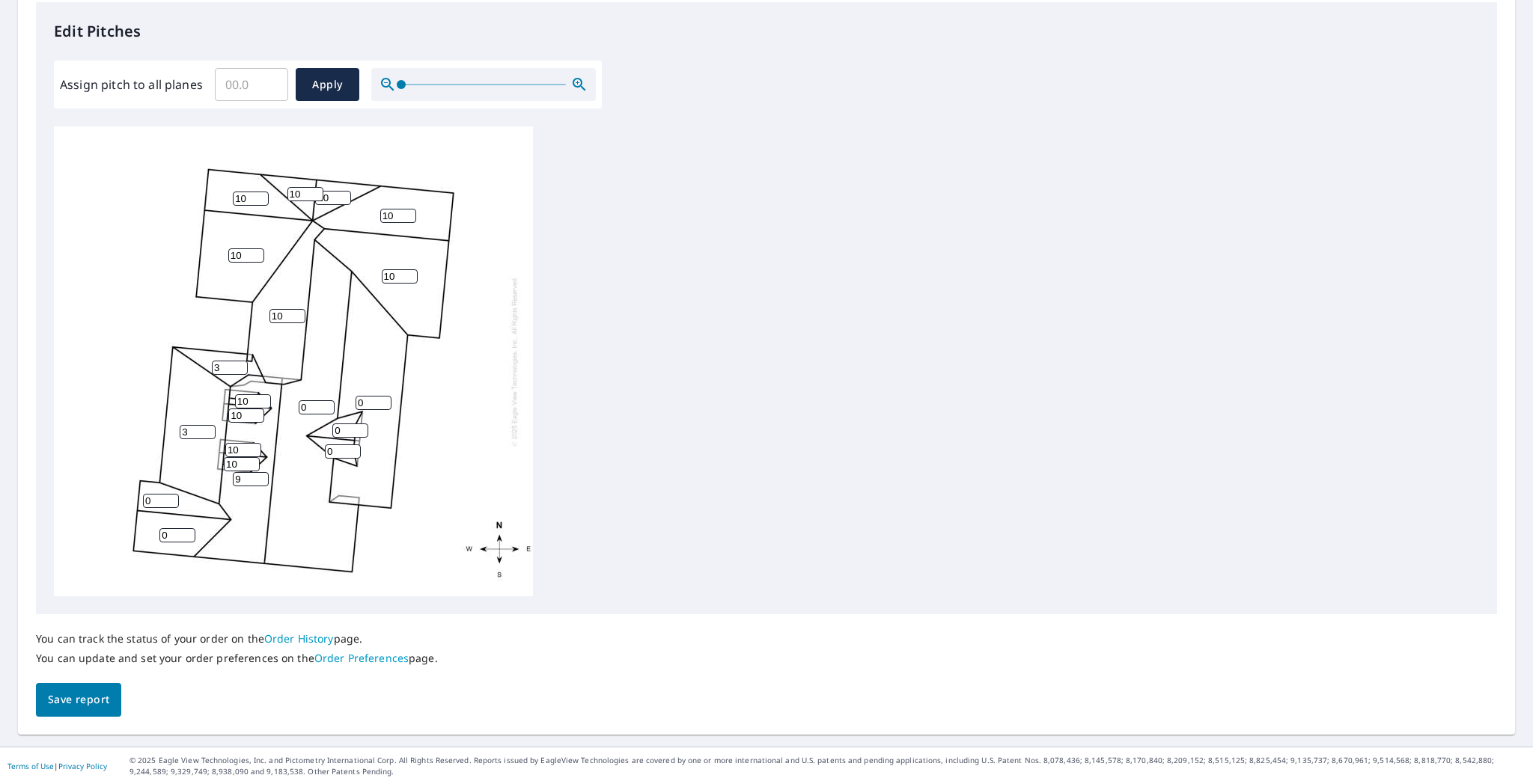
click at [259, 476] on input "9" at bounding box center [251, 479] width 36 height 14
type input "10"
click at [259, 476] on input "10" at bounding box center [251, 479] width 36 height 14
click at [186, 531] on input "1" at bounding box center [178, 535] width 36 height 14
click at [186, 531] on input "2" at bounding box center [178, 535] width 36 height 14
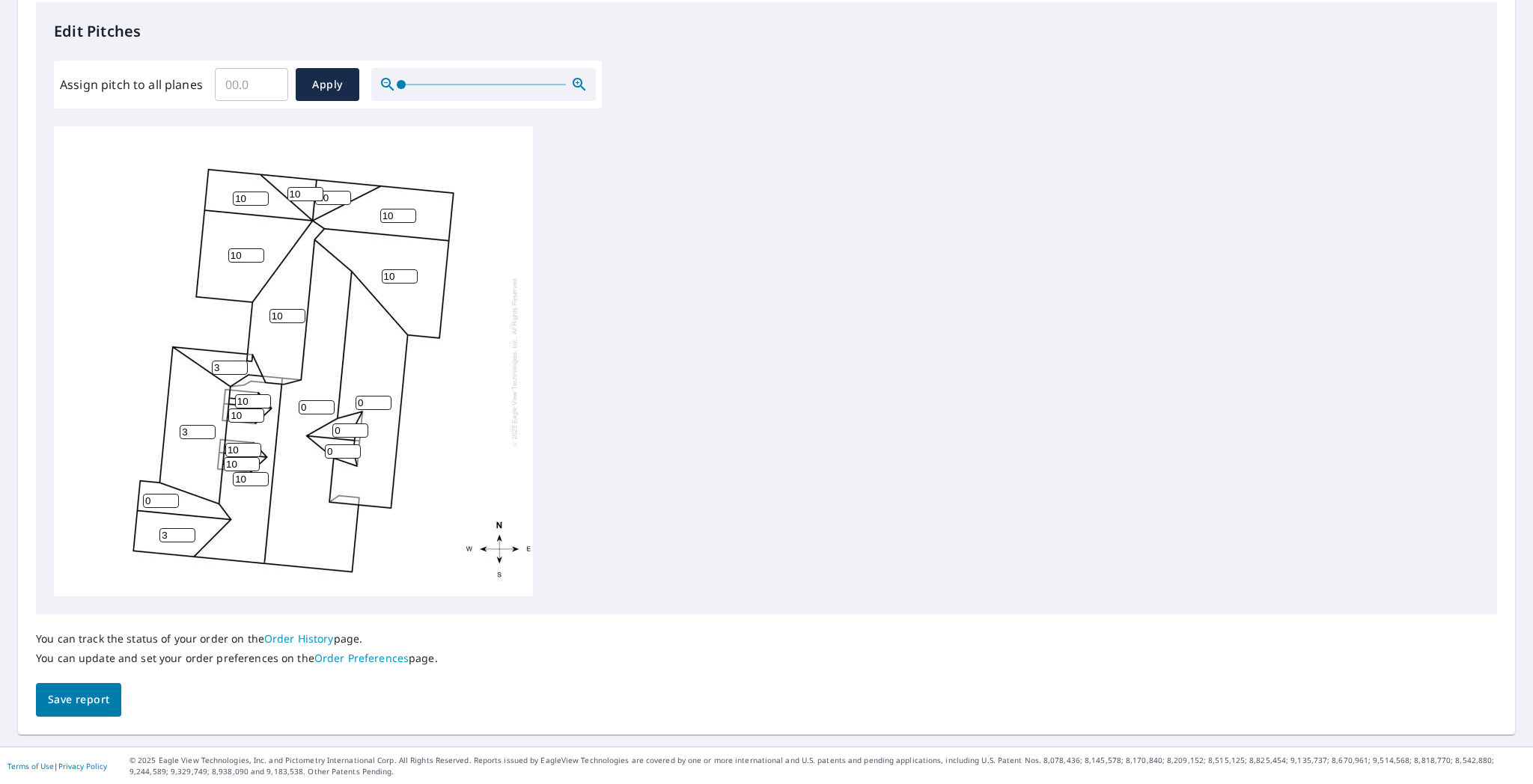
click at [186, 531] on input "3" at bounding box center [178, 535] width 36 height 14
click at [186, 531] on input "4" at bounding box center [178, 535] width 36 height 14
click at [186, 531] on input "5" at bounding box center [178, 535] width 36 height 14
click at [186, 531] on input "6" at bounding box center [178, 535] width 36 height 14
click at [186, 531] on input "7" at bounding box center [178, 535] width 36 height 14
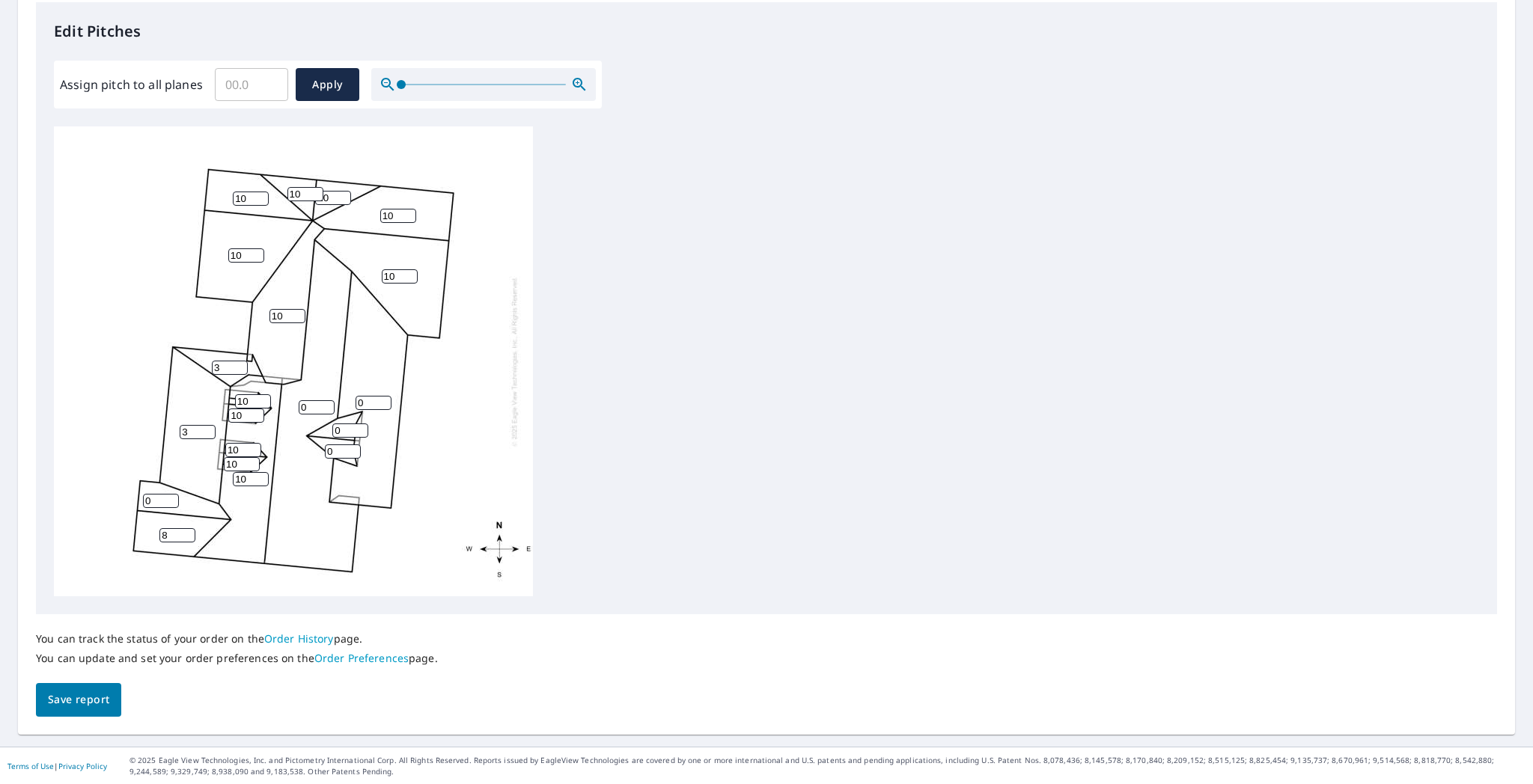
click at [186, 531] on input "8" at bounding box center [178, 535] width 36 height 14
click at [186, 531] on input "9" at bounding box center [178, 535] width 36 height 14
type input "10"
click at [186, 531] on input "10" at bounding box center [178, 535] width 36 height 14
click at [170, 496] on input "1" at bounding box center [161, 500] width 36 height 14
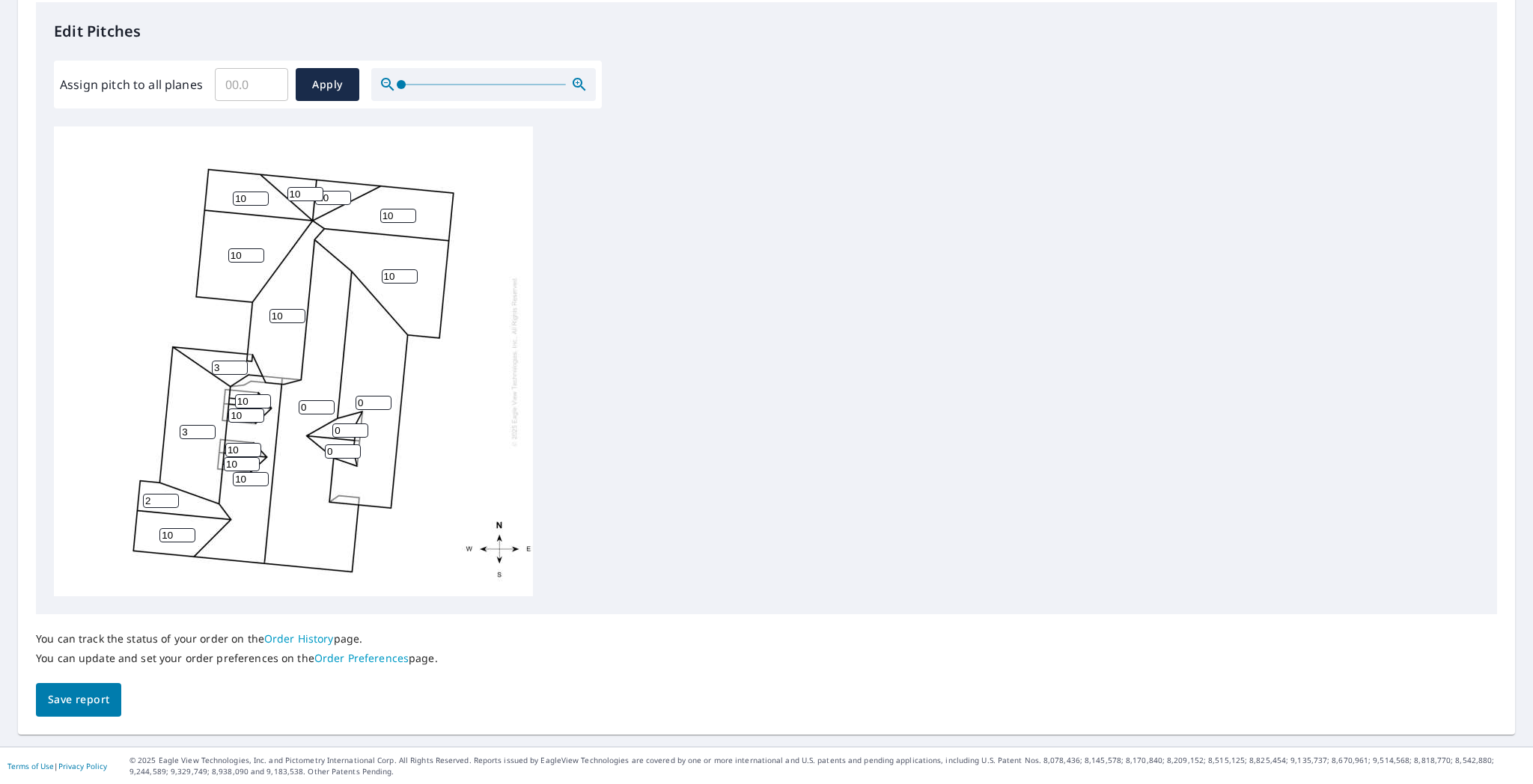
click at [170, 496] on input "2" at bounding box center [161, 500] width 36 height 14
click at [170, 496] on input "3" at bounding box center [161, 500] width 36 height 14
click at [170, 496] on input "4" at bounding box center [161, 500] width 36 height 14
click at [170, 496] on input "5" at bounding box center [161, 500] width 36 height 14
click at [170, 496] on input "6" at bounding box center [161, 500] width 36 height 14
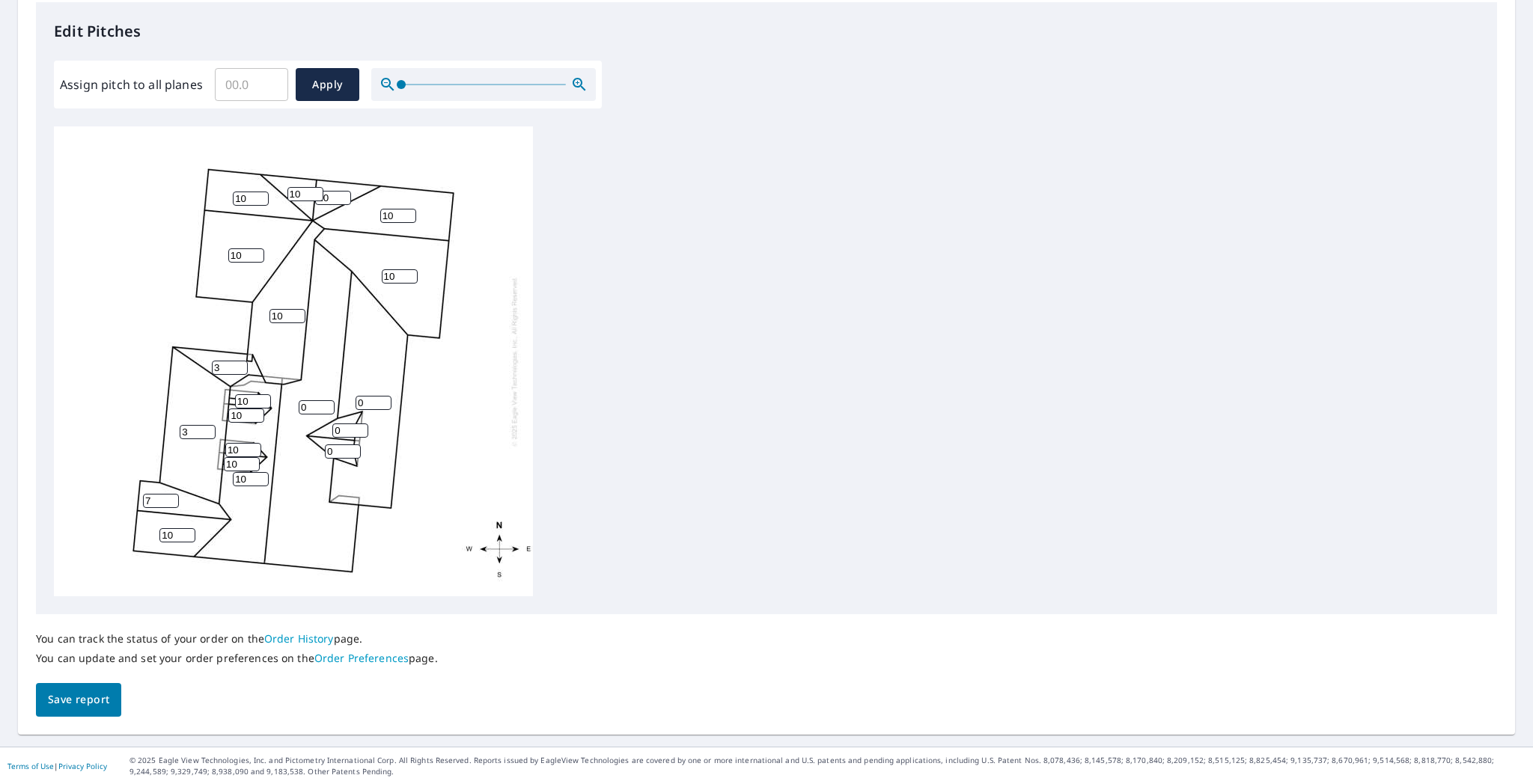
click at [170, 496] on input "7" at bounding box center [161, 500] width 36 height 14
click at [170, 496] on input "8" at bounding box center [161, 500] width 36 height 14
click at [170, 496] on input "9" at bounding box center [161, 500] width 36 height 14
type input "10"
click at [170, 496] on input "10" at bounding box center [161, 500] width 36 height 14
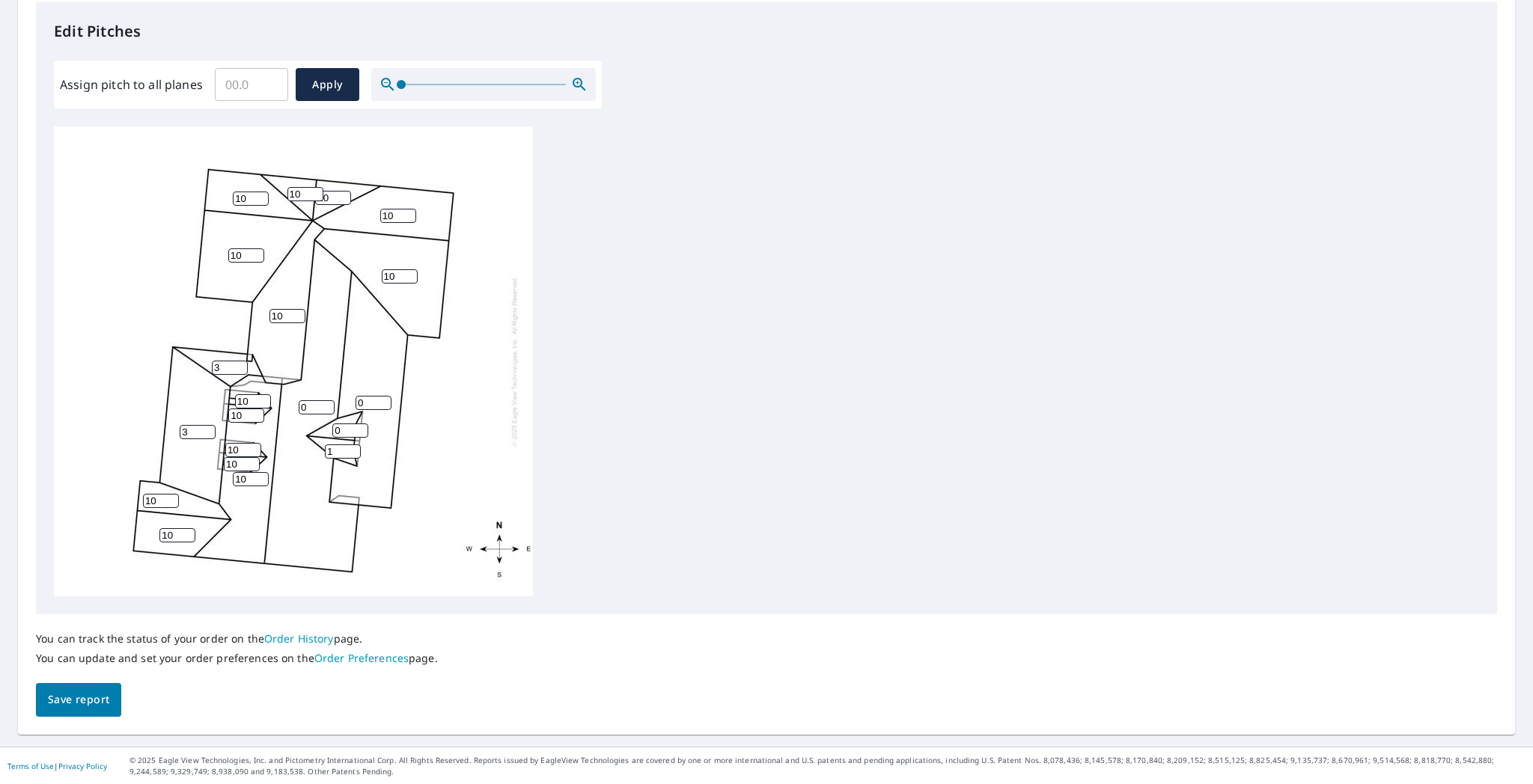
click at [351, 449] on input "1" at bounding box center [343, 451] width 36 height 14
click at [351, 449] on input "2" at bounding box center [343, 451] width 36 height 14
click at [351, 449] on input "3" at bounding box center [343, 451] width 36 height 14
click at [351, 449] on input "4" at bounding box center [343, 451] width 36 height 14
click at [351, 449] on input "5" at bounding box center [343, 451] width 36 height 14
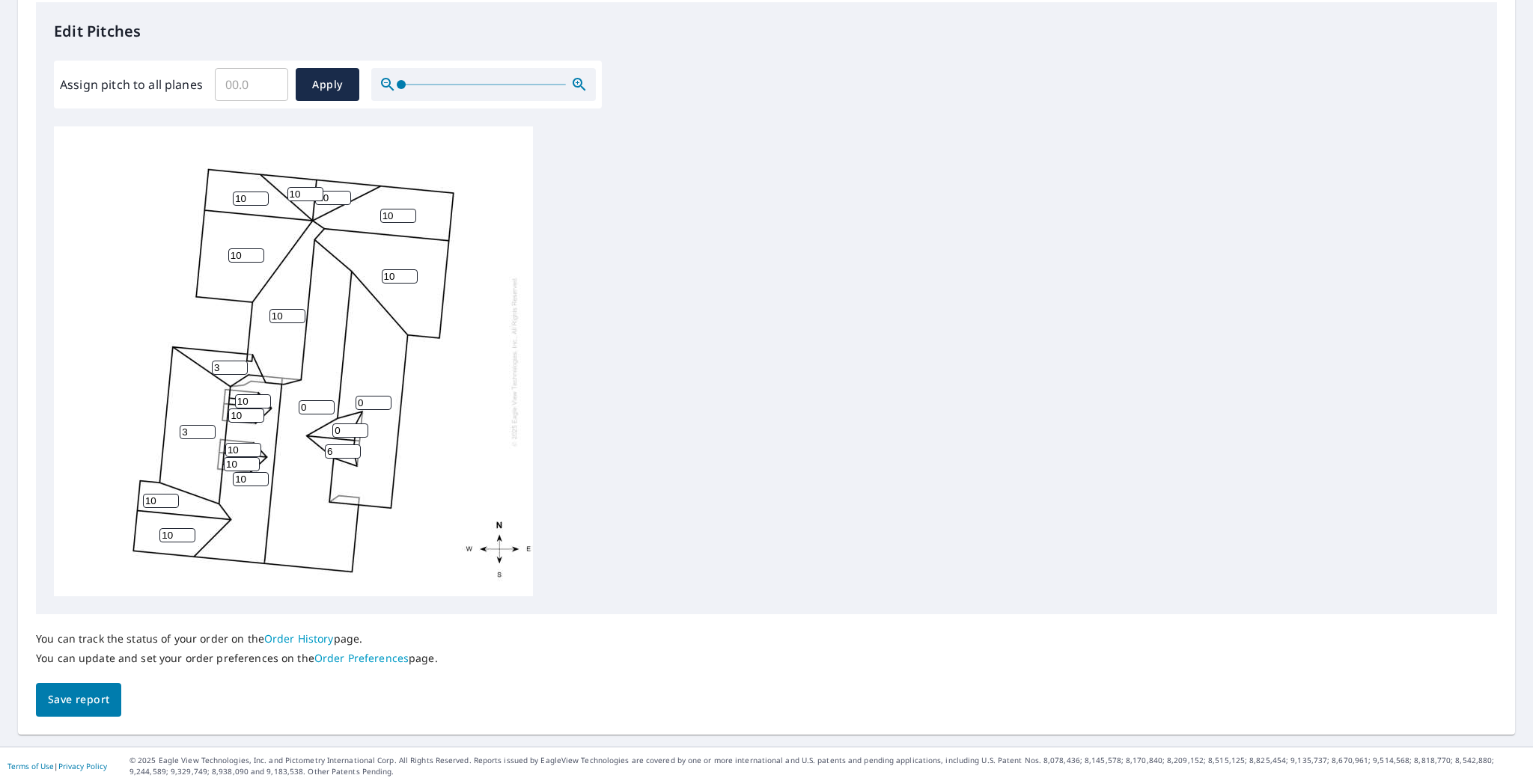
click at [351, 449] on input "6" at bounding box center [343, 451] width 36 height 14
click at [351, 449] on input "7" at bounding box center [343, 451] width 36 height 14
click at [351, 449] on input "8" at bounding box center [343, 451] width 36 height 14
click at [351, 449] on input "9" at bounding box center [343, 451] width 36 height 14
type input "10"
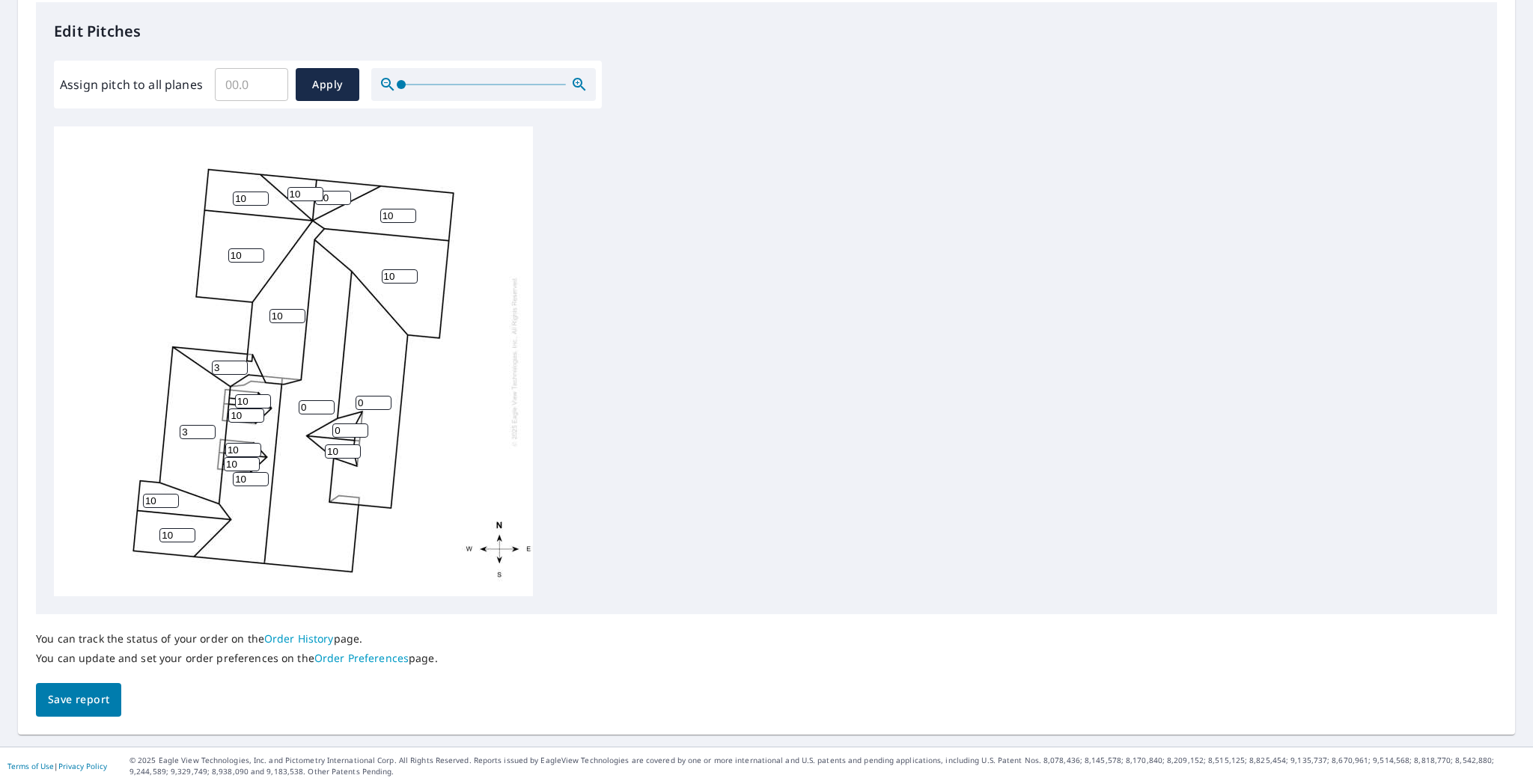
click at [351, 449] on input "10" at bounding box center [343, 451] width 36 height 14
click at [360, 428] on input "1" at bounding box center [351, 430] width 36 height 14
click at [360, 428] on input "2" at bounding box center [351, 430] width 36 height 14
click at [360, 428] on input "3" at bounding box center [351, 430] width 36 height 14
click at [360, 428] on input "4" at bounding box center [351, 430] width 36 height 14
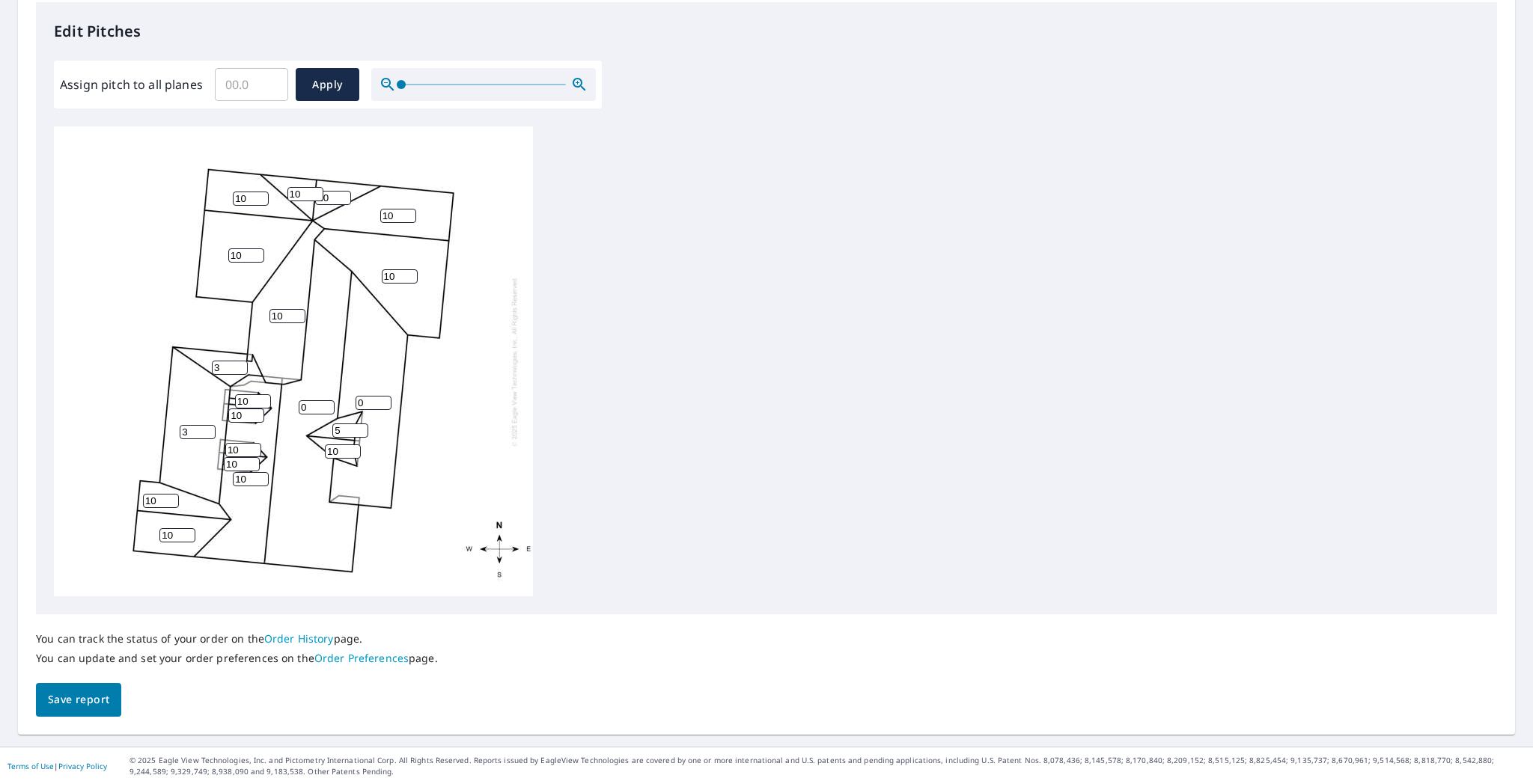
click at [360, 428] on input "5" at bounding box center [351, 430] width 36 height 14
click at [360, 428] on input "6" at bounding box center [351, 430] width 36 height 14
click at [360, 428] on input "7" at bounding box center [351, 430] width 36 height 14
click at [360, 427] on input "8" at bounding box center [351, 430] width 36 height 14
click at [360, 427] on input "9" at bounding box center [351, 430] width 36 height 14
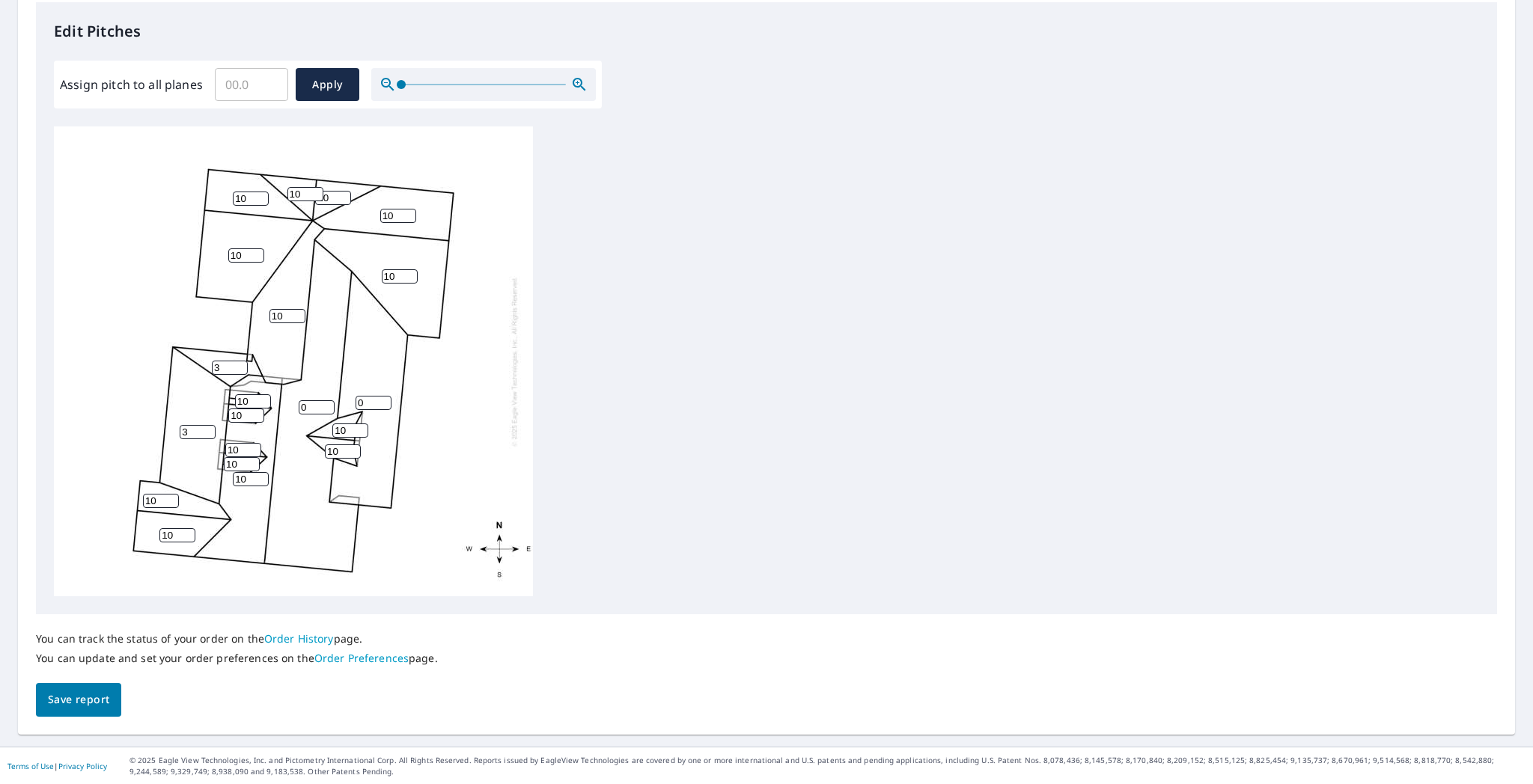
type input "10"
click at [360, 427] on input "10" at bounding box center [351, 430] width 36 height 14
click at [326, 402] on input "1" at bounding box center [317, 407] width 36 height 14
click at [326, 402] on input "2" at bounding box center [317, 407] width 36 height 14
click at [326, 402] on input "3" at bounding box center [317, 407] width 36 height 14
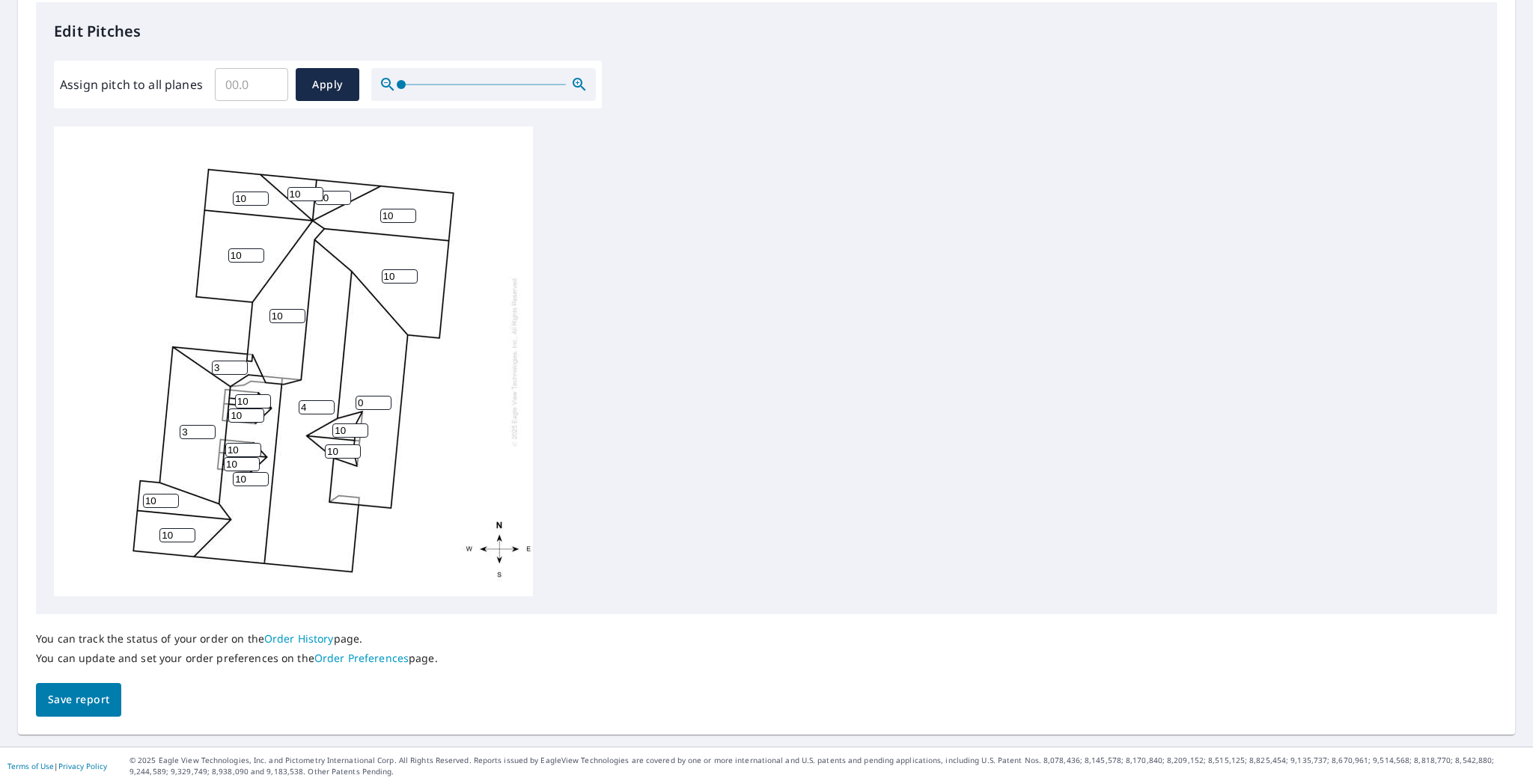
click at [326, 402] on input "4" at bounding box center [317, 407] width 36 height 14
click at [326, 402] on input "5" at bounding box center [317, 407] width 36 height 14
click at [326, 402] on input "6" at bounding box center [317, 407] width 36 height 14
click at [326, 402] on input "7" at bounding box center [317, 407] width 36 height 14
click at [326, 402] on input "8" at bounding box center [317, 407] width 36 height 14
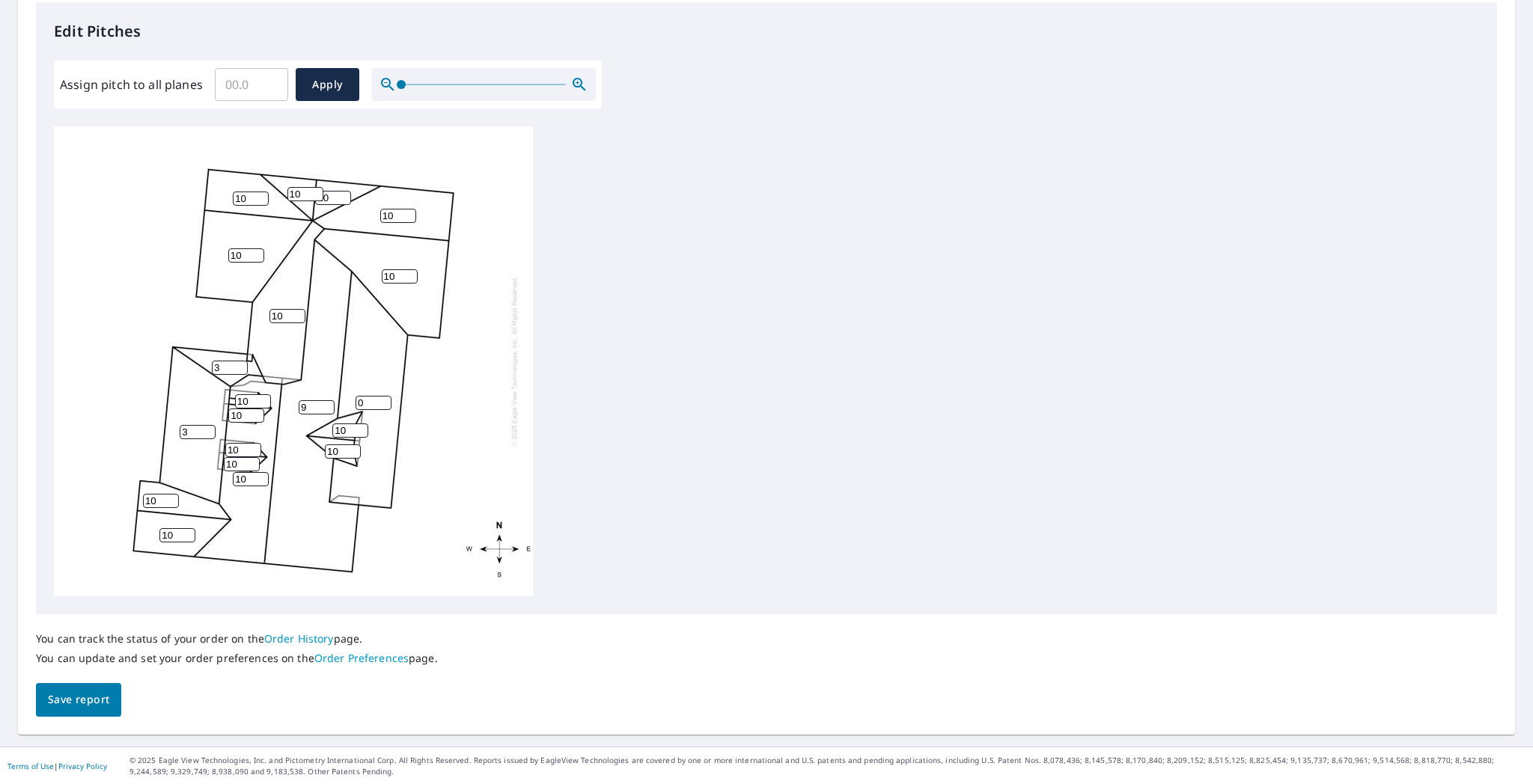
click at [326, 402] on input "9" at bounding box center [317, 407] width 36 height 14
type input "10"
click at [326, 402] on input "10" at bounding box center [317, 407] width 36 height 14
click at [384, 401] on input "1" at bounding box center [374, 402] width 36 height 14
click at [384, 401] on input "2" at bounding box center [374, 402] width 36 height 14
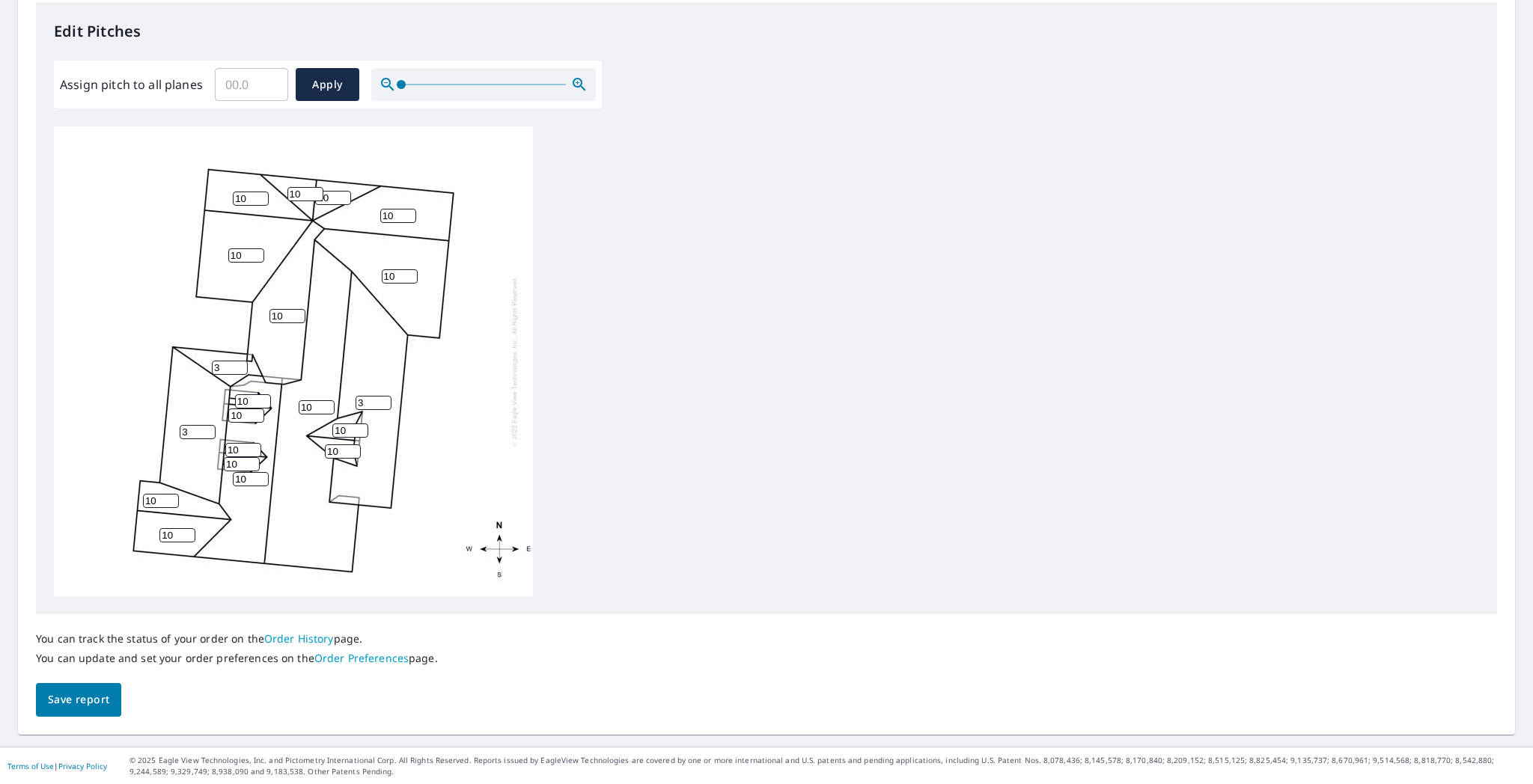
click at [384, 401] on input "3" at bounding box center [374, 402] width 36 height 14
click at [384, 401] on input "4" at bounding box center [374, 402] width 36 height 14
click at [384, 401] on input "5" at bounding box center [374, 402] width 36 height 14
click at [383, 402] on input "4" at bounding box center [374, 402] width 36 height 14
type input "3"
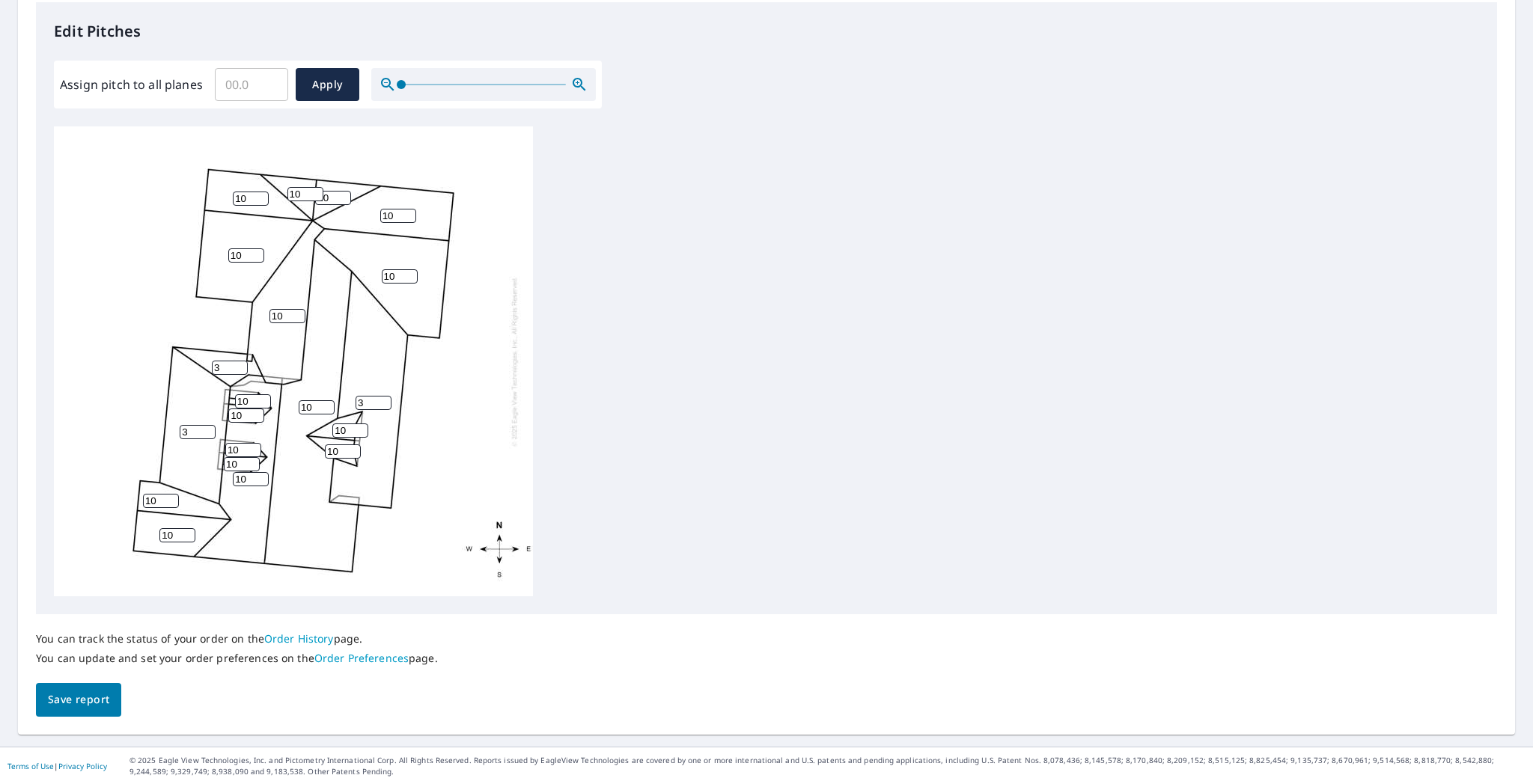
click at [383, 402] on input "3" at bounding box center [374, 402] width 36 height 14
click at [105, 635] on span "Save report" at bounding box center [78, 700] width 62 height 19
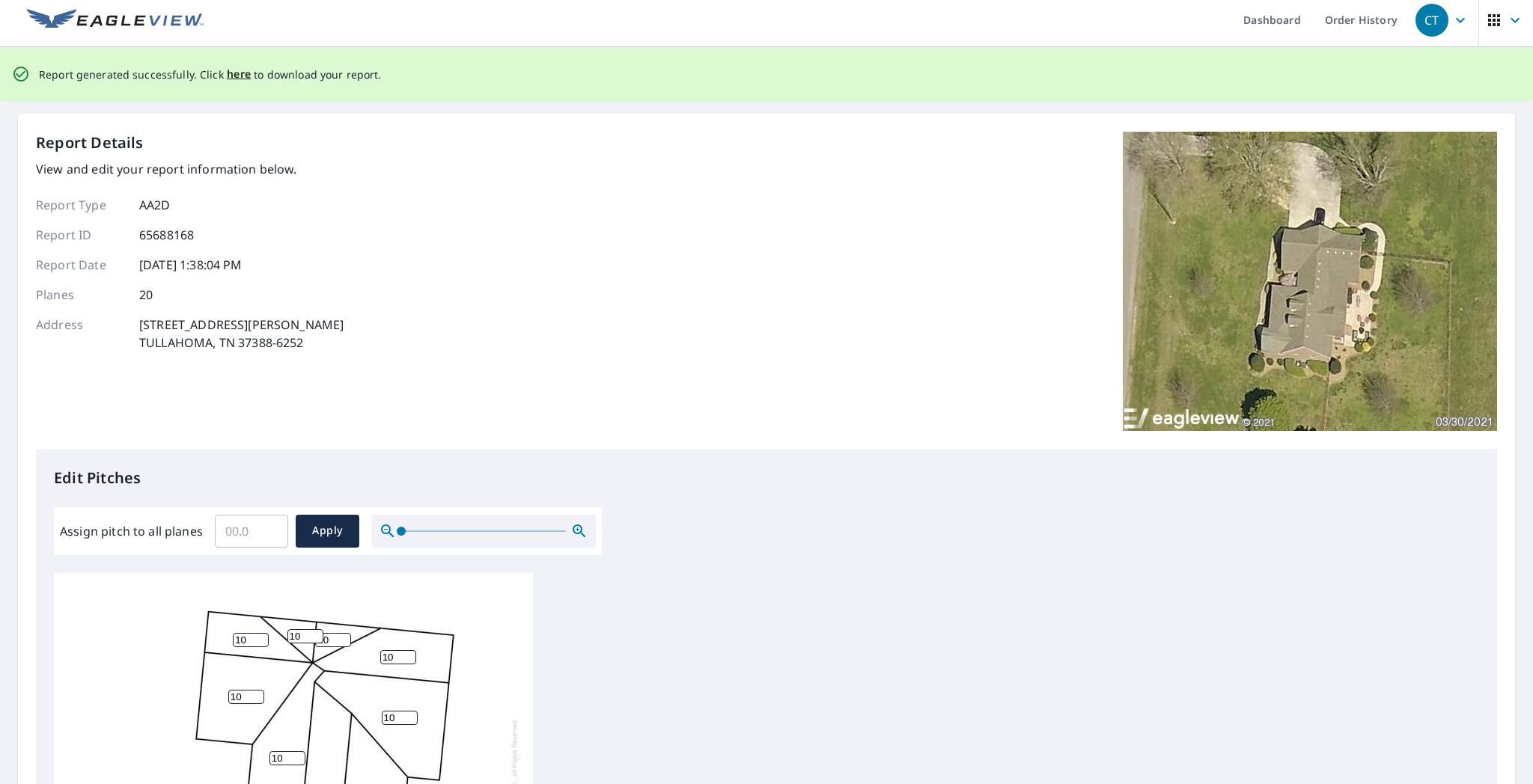
scroll to position [0, 0]
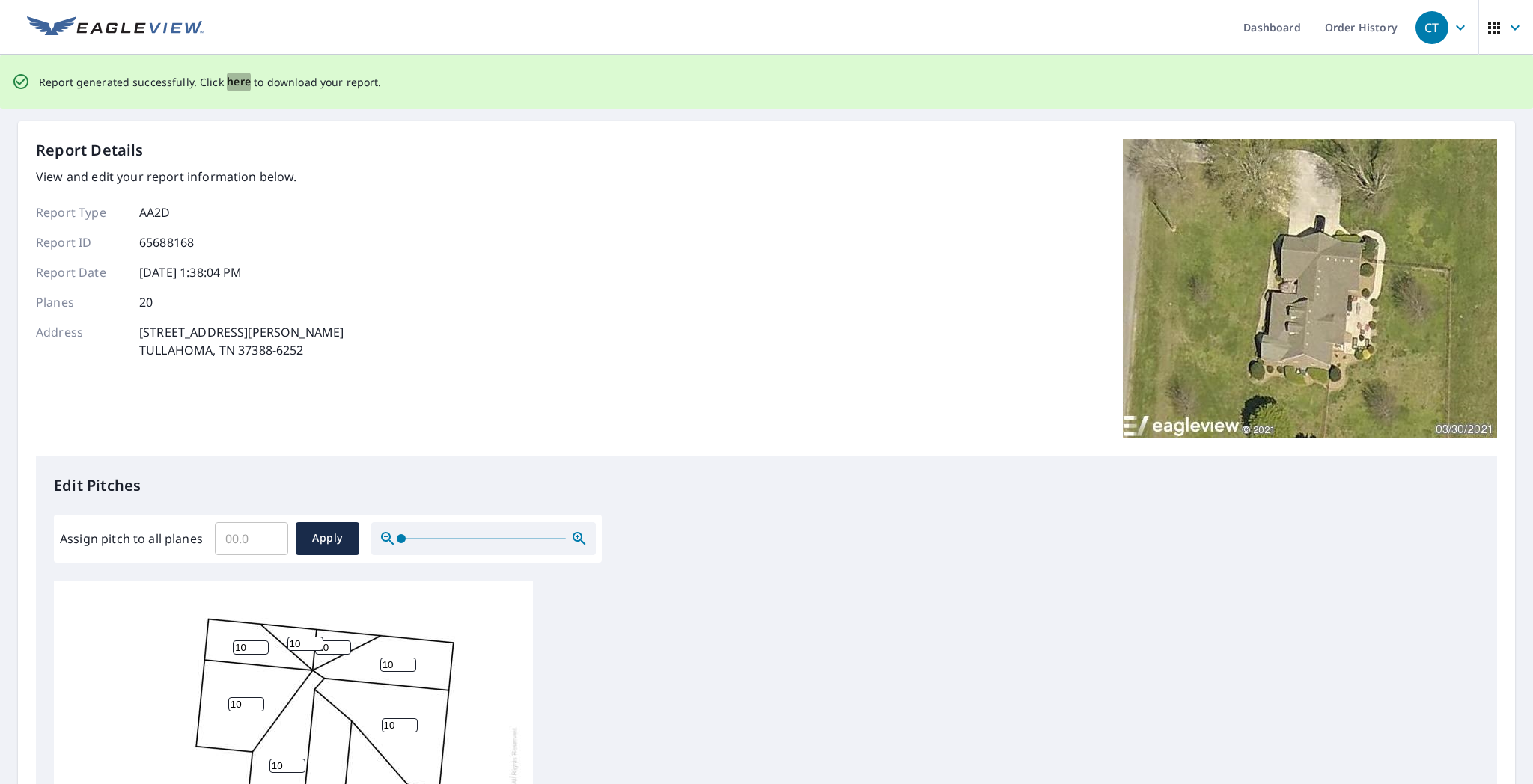
click at [235, 81] on span "here" at bounding box center [239, 81] width 25 height 19
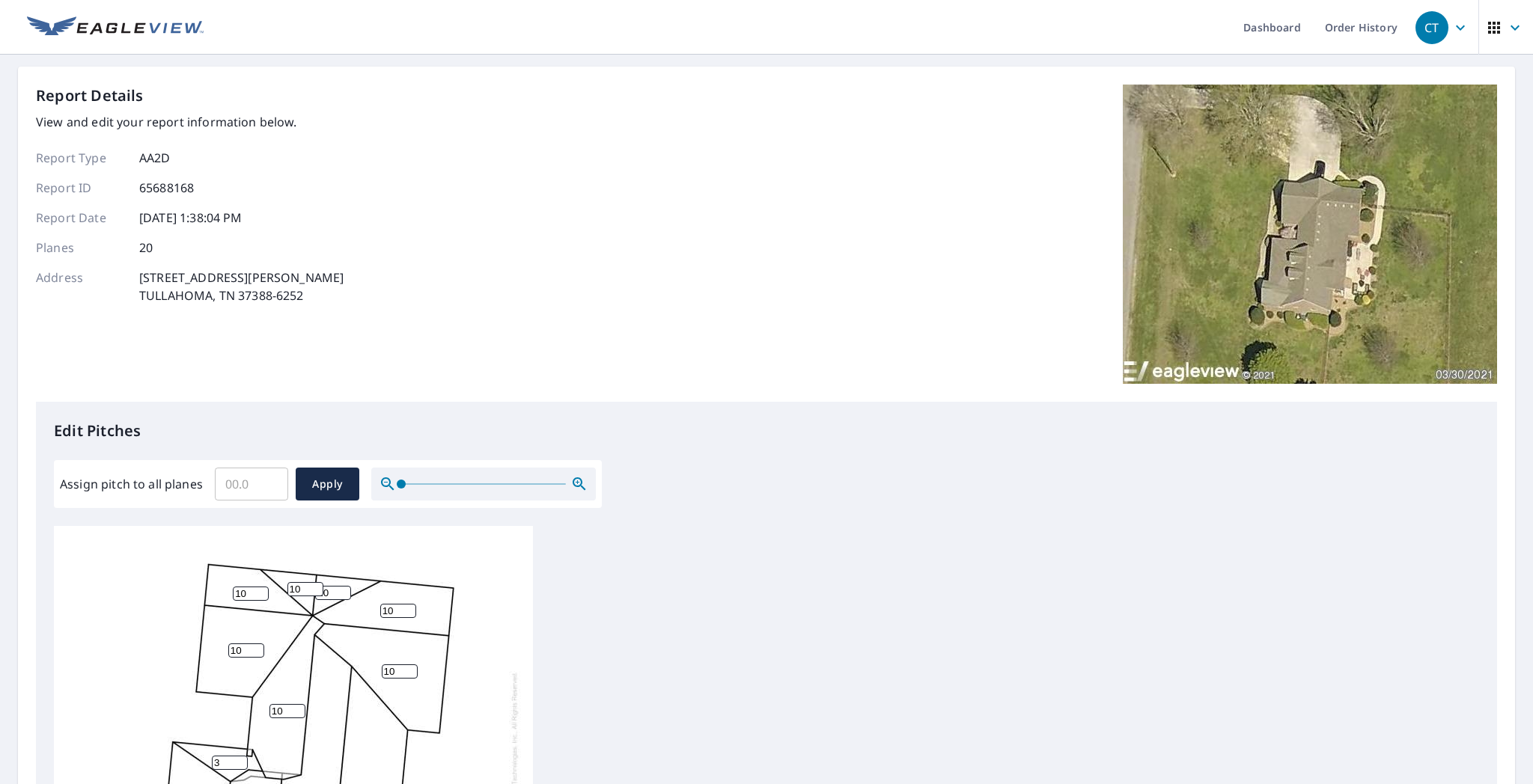
click at [667, 386] on div "Report Details View and edit your report information below. Report Type AA2D Re…" at bounding box center [767, 244] width 1461 height 318
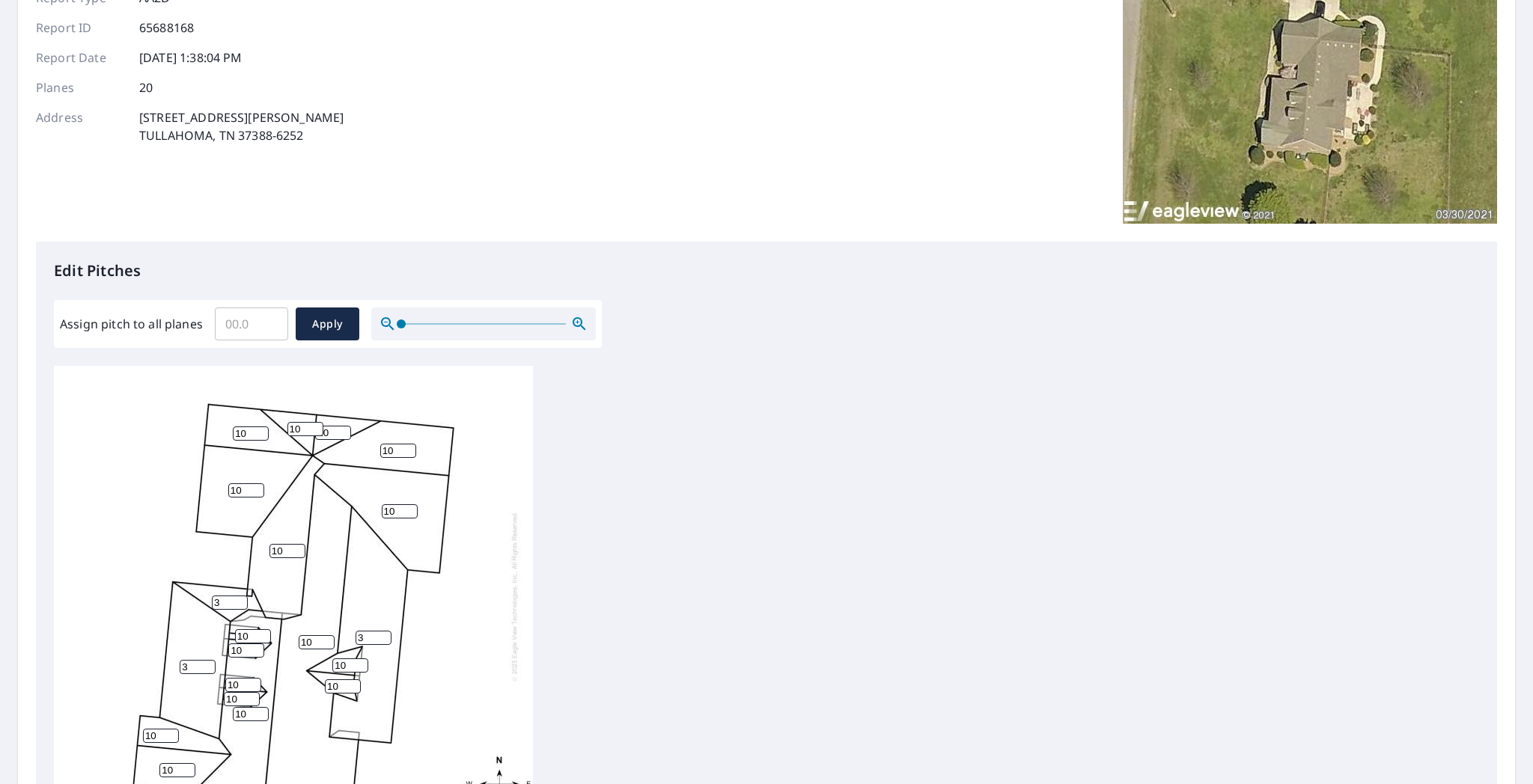
scroll to position [225, 0]
